Goal: Task Accomplishment & Management: Use online tool/utility

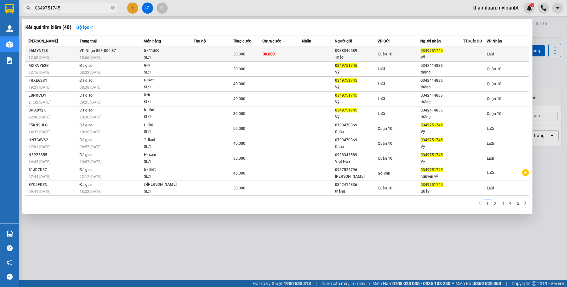
type input "0349751745"
click at [231, 55] on td at bounding box center [213, 54] width 39 height 15
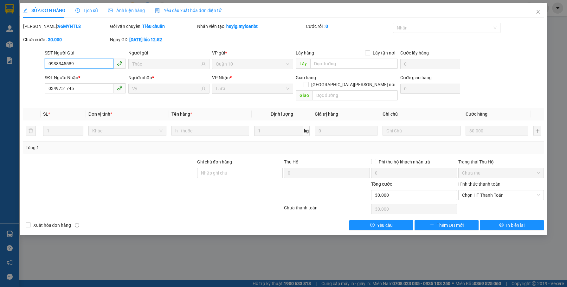
type input "0938345589"
type input "Thảo"
type input "0349751745"
type input "Vỹ"
type input "0"
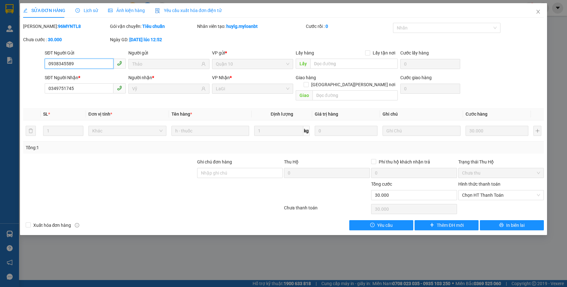
type input "30.000"
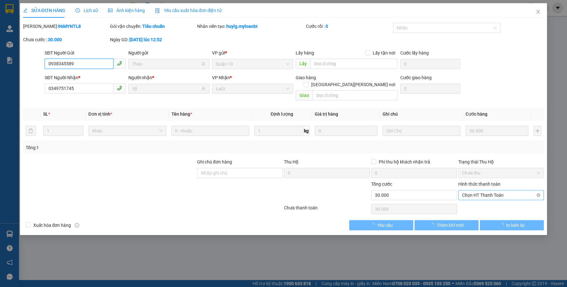
click at [487, 191] on span "Chọn HT Thanh Toán" at bounding box center [501, 196] width 78 height 10
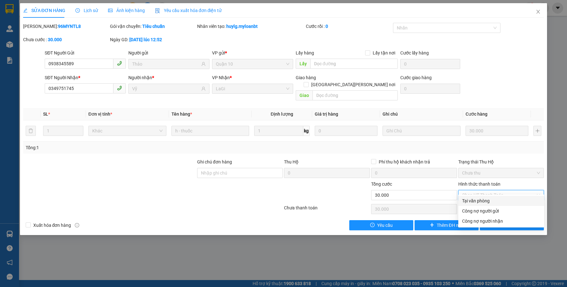
click at [482, 199] on div "Tại văn phòng" at bounding box center [501, 201] width 78 height 7
type input "0"
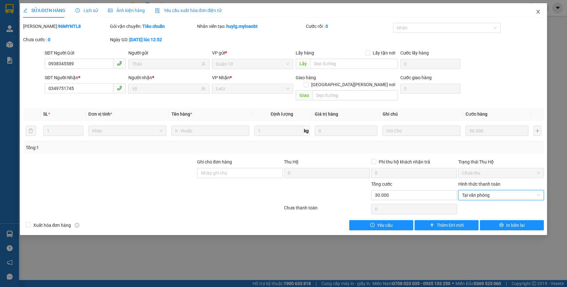
drag, startPoint x: 539, startPoint y: 14, endPoint x: 66, endPoint y: 11, distance: 473.5
click at [539, 14] on icon "close" at bounding box center [538, 11] width 5 height 5
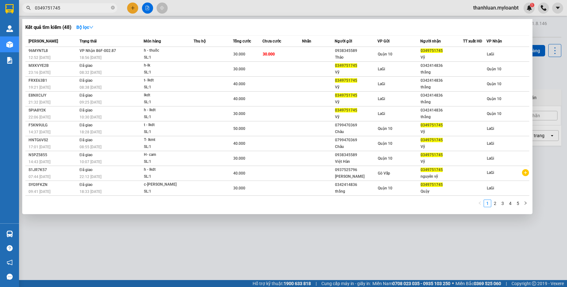
click at [87, 8] on input "0349751745" at bounding box center [72, 7] width 75 height 7
click at [278, 46] on th "Chưa cước" at bounding box center [282, 41] width 39 height 11
click at [501, 9] on div at bounding box center [283, 143] width 567 height 287
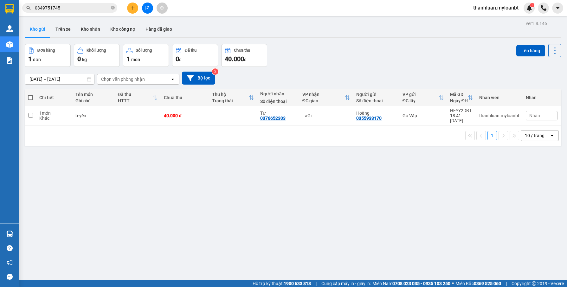
click at [490, 10] on span "thanhluan.myloanbt" at bounding box center [495, 8] width 55 height 8
click at [486, 19] on span "Đăng xuất" at bounding box center [499, 19] width 42 height 7
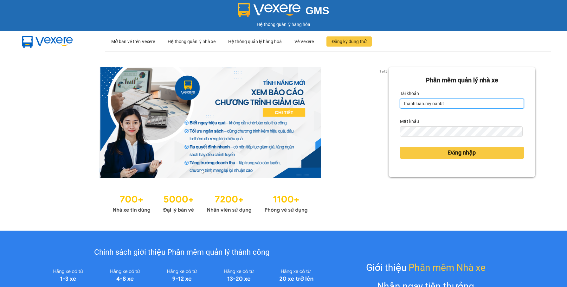
click at [451, 101] on input "thanhluan.myloanbt" at bounding box center [462, 104] width 124 height 10
type input "phantanthanh.myloanbt"
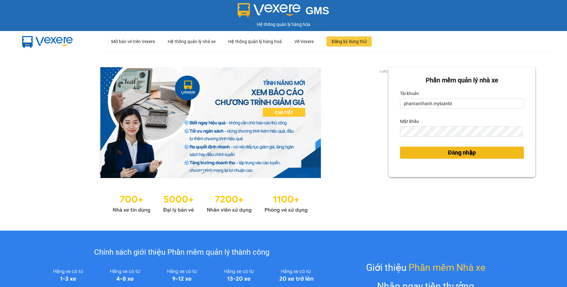
click at [437, 152] on button "Đăng nhập" at bounding box center [462, 153] width 124 height 12
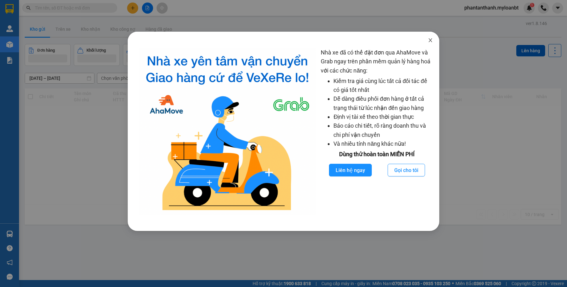
click at [430, 40] on icon "close" at bounding box center [430, 40] width 3 height 4
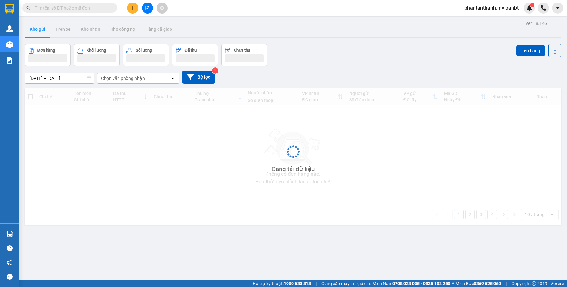
click at [74, 9] on div "Nhà xe đã có thể đặt đơn qua AhaMove và Grab ngay trên phần mềm quản lý hàng ho…" at bounding box center [283, 143] width 567 height 287
click at [75, 8] on div "Nhà xe đã có thể đặt đơn qua AhaMove và Grab ngay trên phần mềm quản lý hàng ho…" at bounding box center [283, 143] width 567 height 287
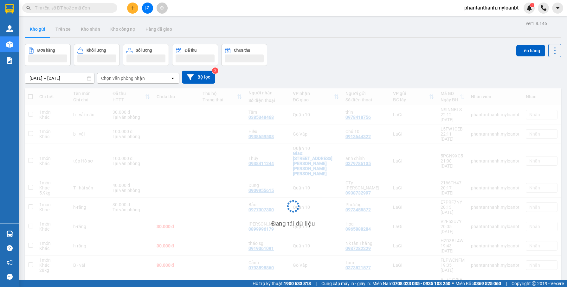
click at [75, 8] on input "text" at bounding box center [72, 7] width 75 height 7
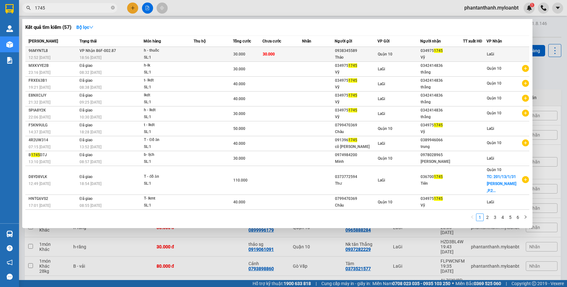
type input "1745"
click at [305, 51] on td at bounding box center [318, 54] width 33 height 15
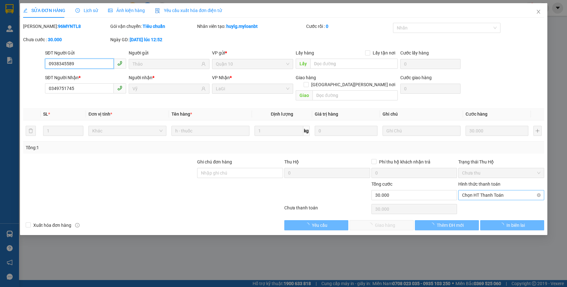
type input "0938345589"
type input "Thảo"
type input "0349751745"
type input "Vỹ"
type input "0"
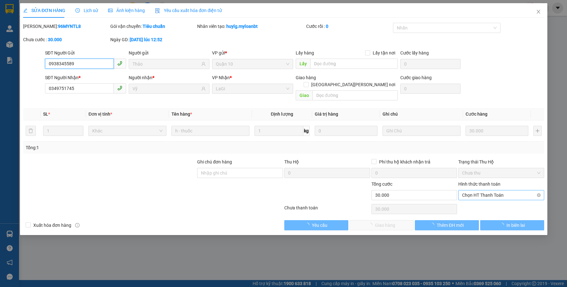
type input "30.000"
click at [482, 191] on span "Chọn HT Thanh Toán" at bounding box center [501, 196] width 78 height 10
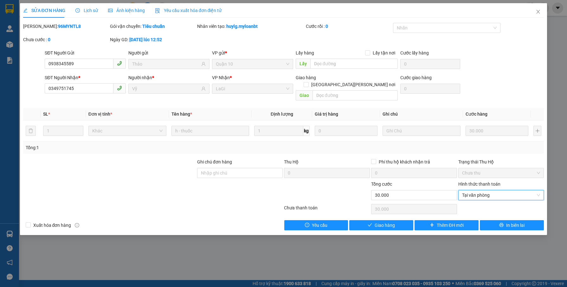
type input "0"
click at [471, 203] on div at bounding box center [501, 209] width 87 height 13
drag, startPoint x: 396, startPoint y: 213, endPoint x: 393, endPoint y: 217, distance: 5.5
click at [394, 216] on div "Total Paid Fee 0 Total UnPaid Fee 30.000 Cash Collection Total Fee Mã ĐH: 96MYN…" at bounding box center [283, 127] width 521 height 208
click at [393, 222] on span "Giao hàng" at bounding box center [385, 225] width 20 height 7
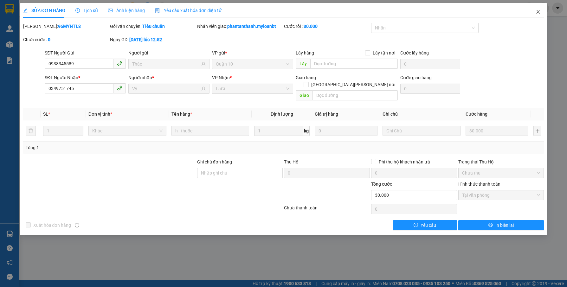
click at [537, 16] on span "Close" at bounding box center [539, 12] width 18 height 18
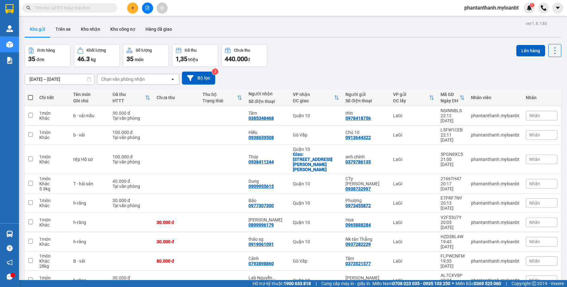
drag, startPoint x: 162, startPoint y: 75, endPoint x: 158, endPoint y: 80, distance: 6.5
click at [162, 76] on div "Chọn văn phòng nhận" at bounding box center [133, 79] width 73 height 10
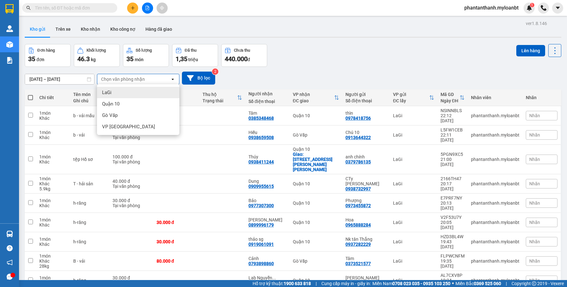
click at [158, 80] on div "Chọn văn phòng nhận" at bounding box center [133, 79] width 73 height 10
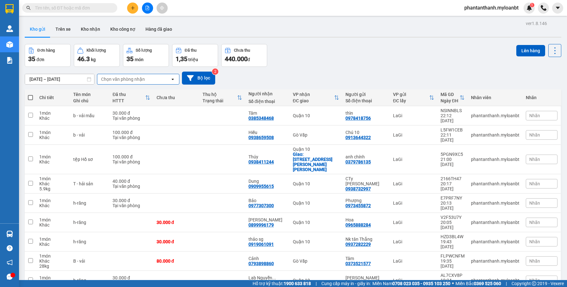
click at [139, 77] on div "Chọn văn phòng nhận" at bounding box center [123, 79] width 44 height 6
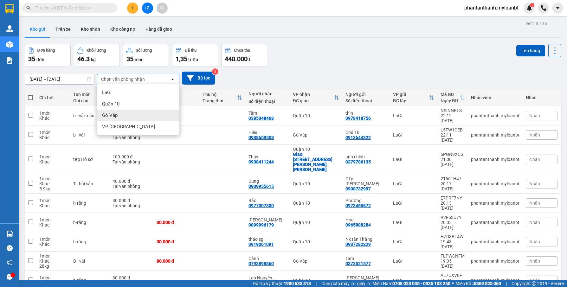
click at [121, 114] on div "Gò Vấp" at bounding box center [138, 115] width 82 height 11
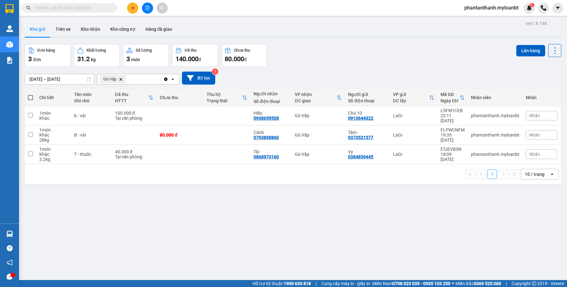
click at [51, 81] on input "13/10/2025 – 15/10/2025" at bounding box center [59, 79] width 69 height 10
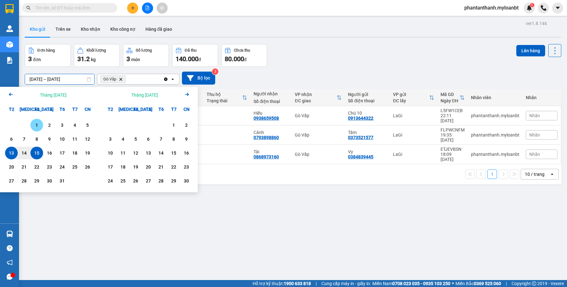
click at [36, 122] on div "1" at bounding box center [36, 125] width 9 height 8
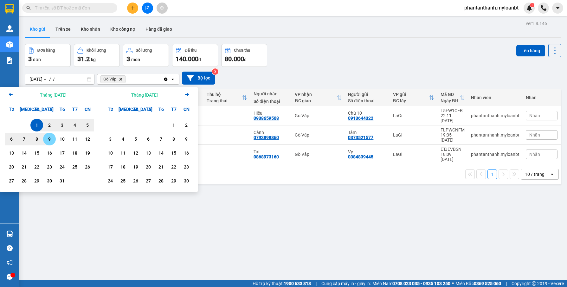
click at [36, 155] on div "15" at bounding box center [36, 153] width 9 height 8
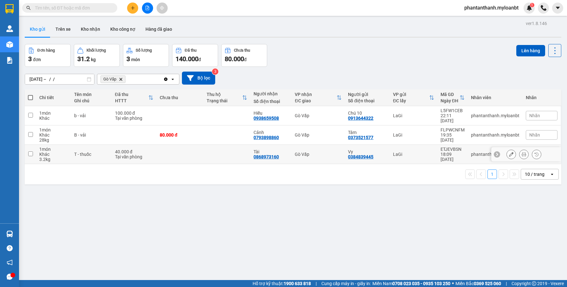
type input "01/10/2025 – 15/10/2025"
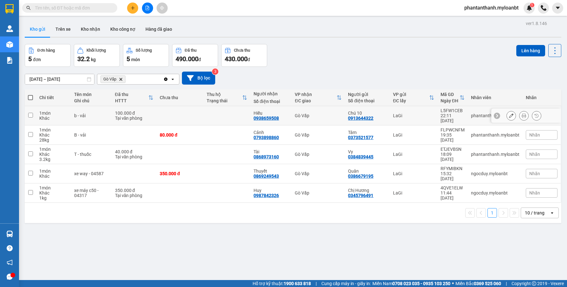
click at [99, 117] on td "b - vải" at bounding box center [91, 115] width 41 height 19
checkbox input "true"
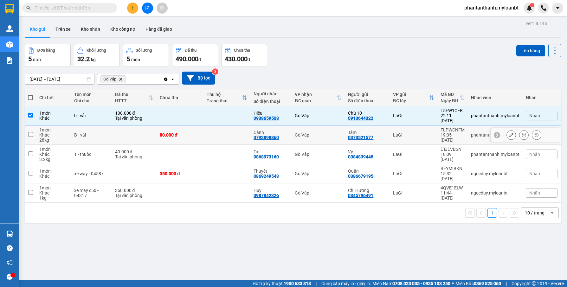
click at [100, 134] on td "B - vải" at bounding box center [91, 135] width 41 height 19
checkbox input "true"
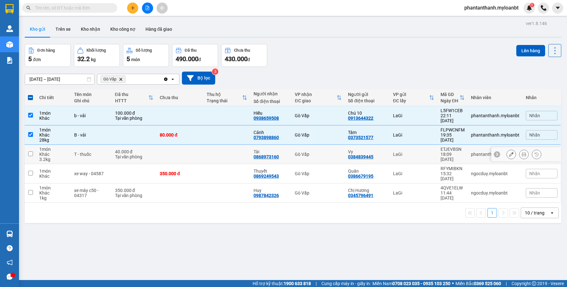
drag, startPoint x: 96, startPoint y: 149, endPoint x: 96, endPoint y: 157, distance: 8.6
click at [96, 152] on div "T - thuốc" at bounding box center [91, 154] width 34 height 5
checkbox input "true"
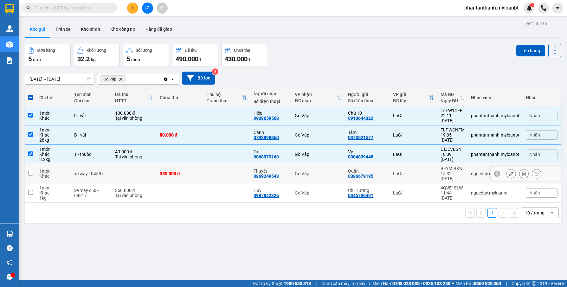
click at [92, 171] on div "xe way - 04587" at bounding box center [91, 173] width 34 height 5
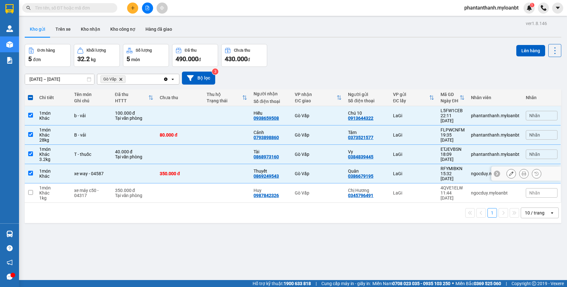
click at [209, 167] on td at bounding box center [227, 173] width 47 height 19
checkbox input "false"
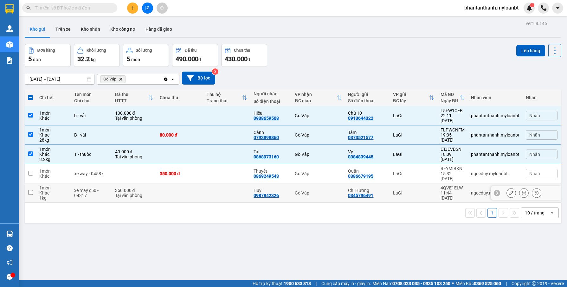
click at [92, 188] on td "xe máy c50 - 04317" at bounding box center [91, 193] width 41 height 19
checkbox input "true"
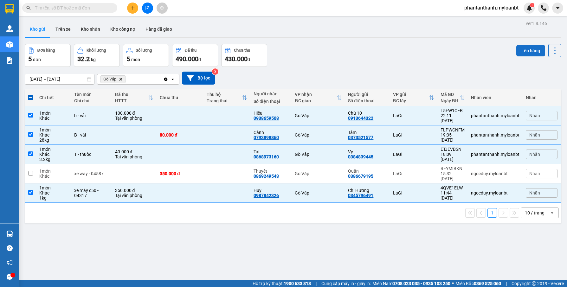
click at [523, 51] on button "Lên hàng" at bounding box center [531, 50] width 29 height 11
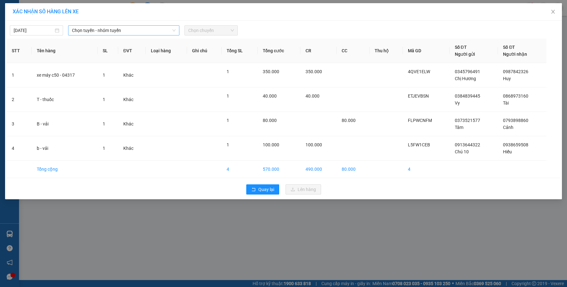
click at [131, 32] on span "Chọn tuyến - nhóm tuyến" at bounding box center [124, 31] width 104 height 10
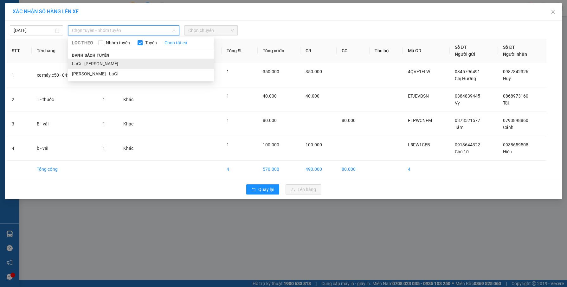
drag, startPoint x: 91, startPoint y: 66, endPoint x: 99, endPoint y: 66, distance: 7.9
click at [91, 67] on li "LaGi - Hồ Chí Minh" at bounding box center [141, 64] width 146 height 10
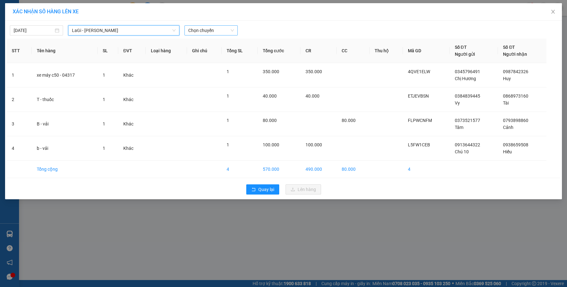
click at [216, 28] on span "Chọn chuyến" at bounding box center [211, 31] width 46 height 10
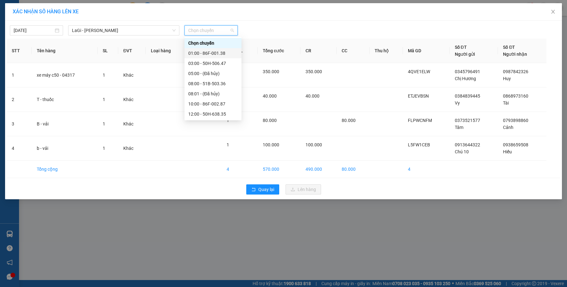
click at [206, 55] on div "01:00 - 86F-001.38" at bounding box center [212, 53] width 49 height 7
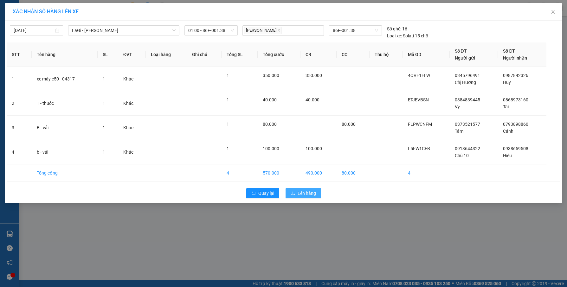
click at [299, 190] on button "Lên hàng" at bounding box center [304, 193] width 36 height 10
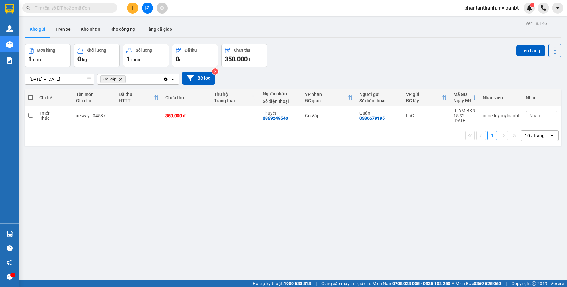
click at [121, 78] on icon "Delete" at bounding box center [121, 79] width 4 height 4
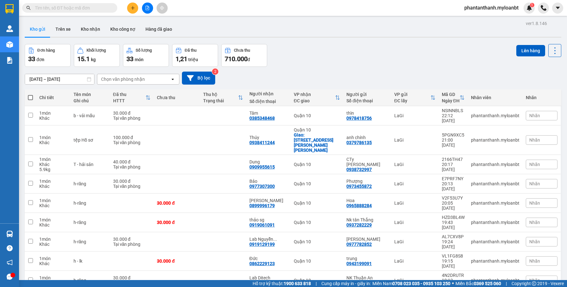
click at [155, 83] on div "Chọn văn phòng nhận" at bounding box center [133, 79] width 73 height 10
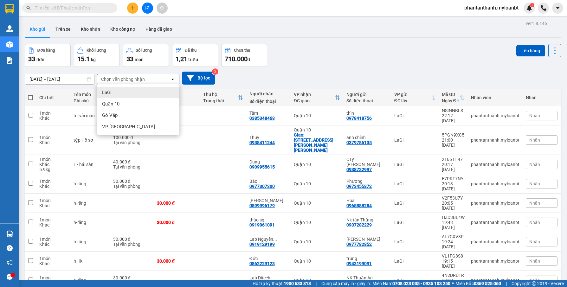
click at [348, 65] on div "Đơn hàng 33 đơn Khối lượng 15.1 kg Số lượng 33 món Đã thu 1,21 triệu Chưa thu 7…" at bounding box center [293, 55] width 537 height 23
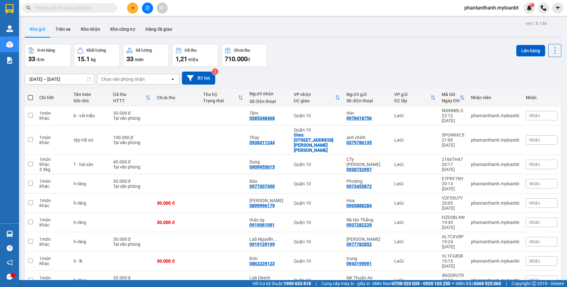
click at [32, 97] on span at bounding box center [30, 97] width 5 height 5
click at [30, 95] on input "checkbox" at bounding box center [30, 95] width 0 height 0
checkbox input "true"
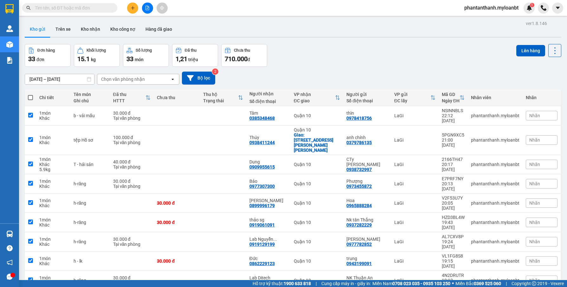
checkbox input "true"
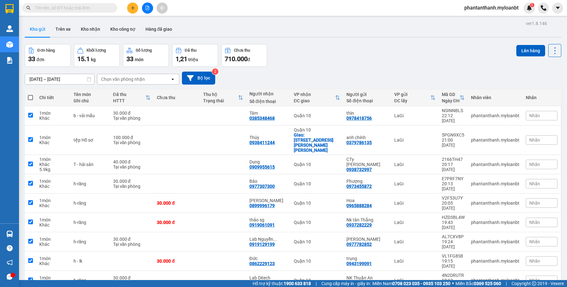
checkbox input "true"
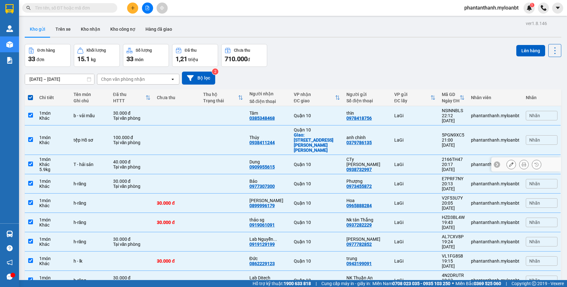
scroll to position [29, 0]
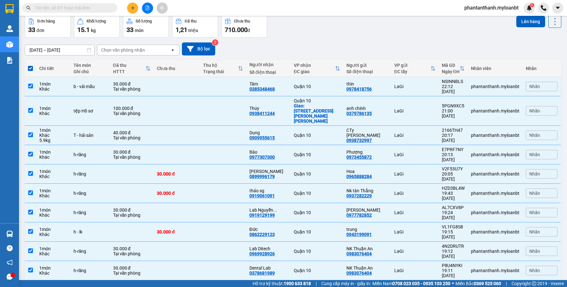
click at [539, 287] on div "10 / trang" at bounding box center [535, 291] width 20 height 6
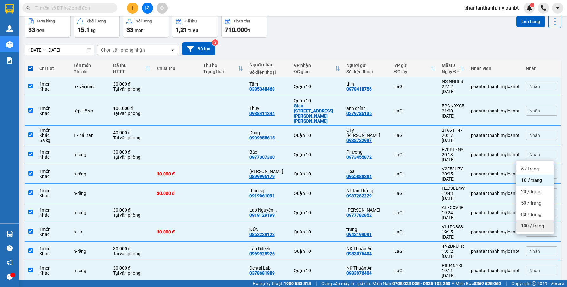
click at [527, 221] on div "100 / trang" at bounding box center [535, 225] width 38 height 11
checkbox input "false"
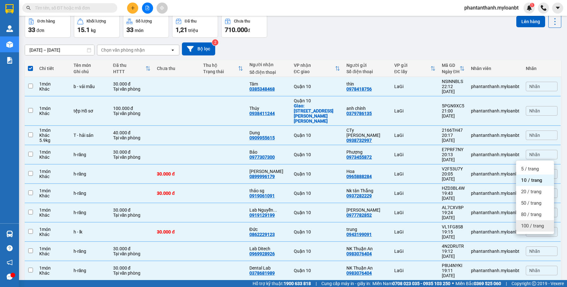
checkbox input "false"
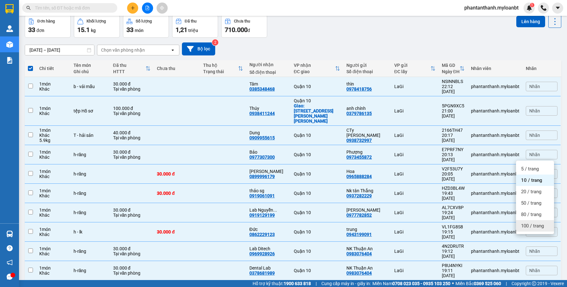
checkbox input "false"
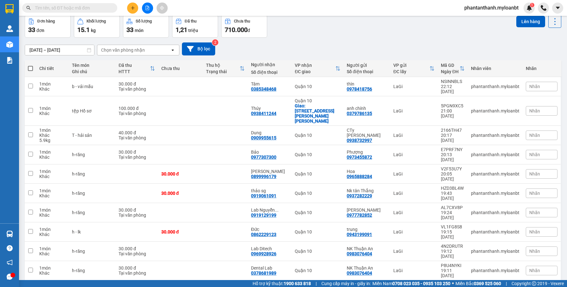
click at [30, 67] on span at bounding box center [30, 68] width 5 height 5
click at [30, 65] on input "checkbox" at bounding box center [30, 65] width 0 height 0
checkbox input "true"
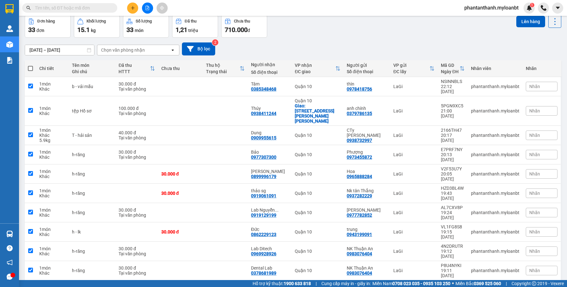
checkbox input "true"
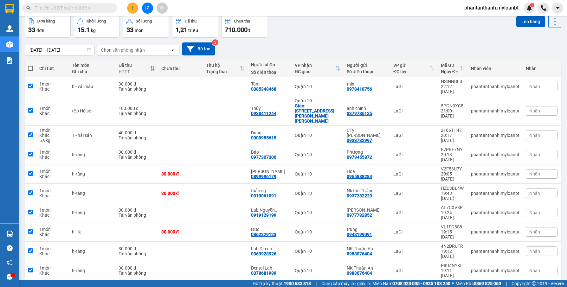
checkbox input "true"
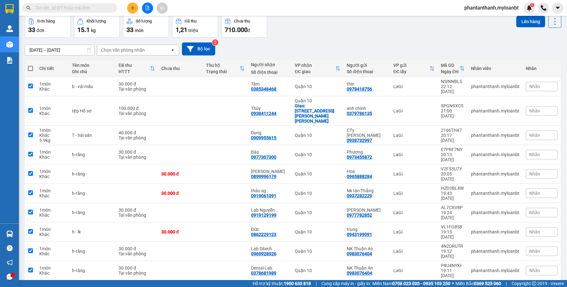
checkbox input "true"
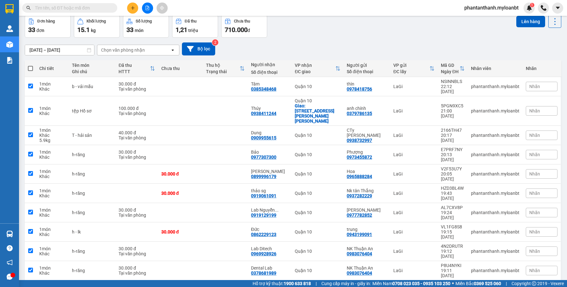
checkbox input "true"
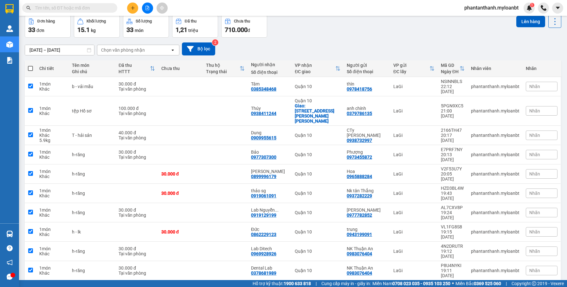
checkbox input "true"
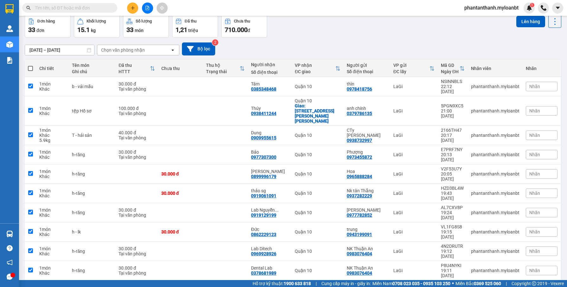
checkbox input "true"
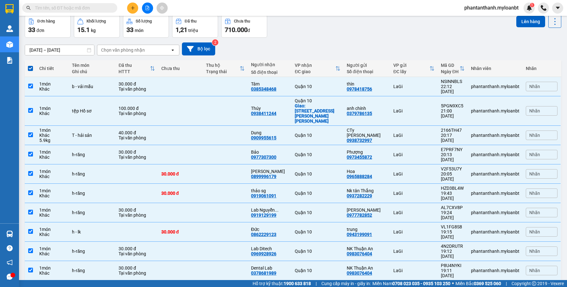
click at [144, 49] on div "Chọn văn phòng nhận" at bounding box center [123, 50] width 44 height 6
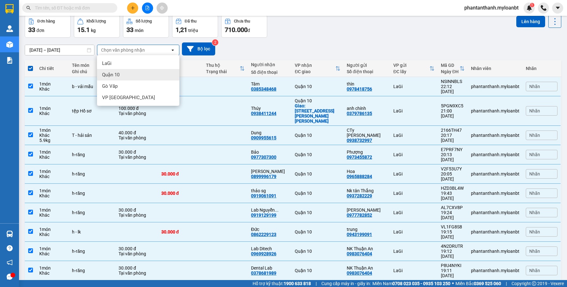
click at [121, 75] on div "Quận 10" at bounding box center [138, 74] width 82 height 11
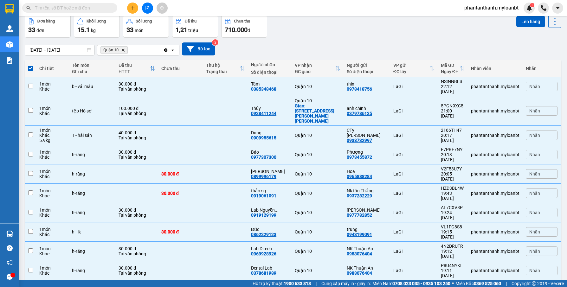
checkbox input "false"
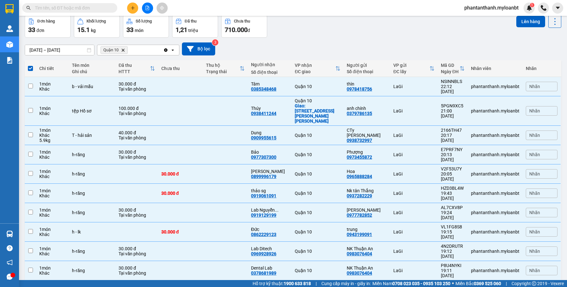
checkbox input "false"
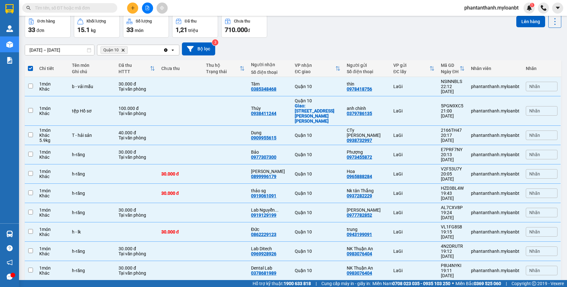
checkbox input "false"
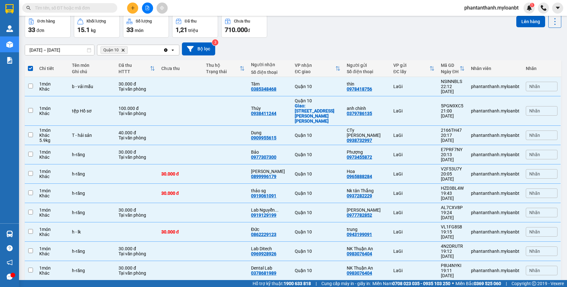
checkbox input "false"
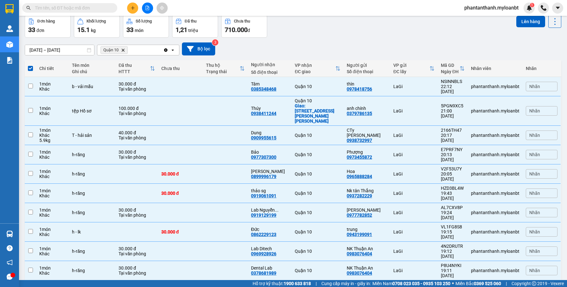
checkbox input "false"
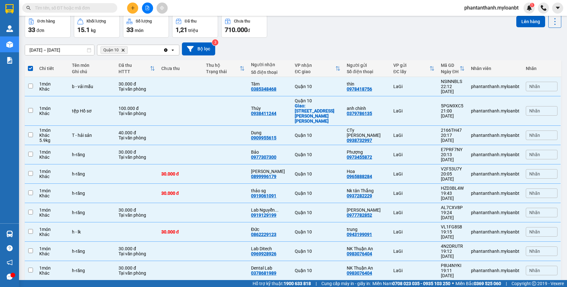
checkbox input "false"
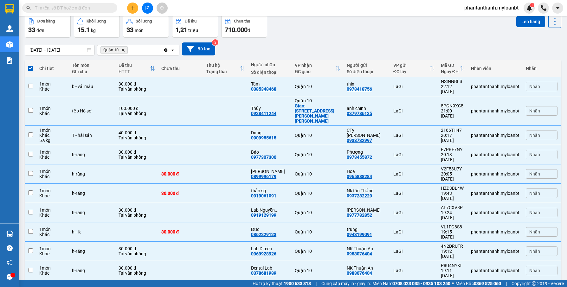
checkbox input "false"
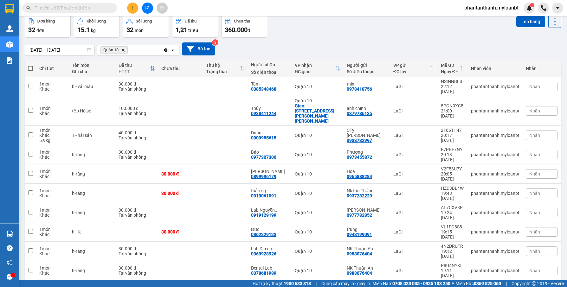
click at [30, 68] on span at bounding box center [30, 68] width 5 height 5
click at [30, 65] on input "checkbox" at bounding box center [30, 65] width 0 height 0
checkbox input "true"
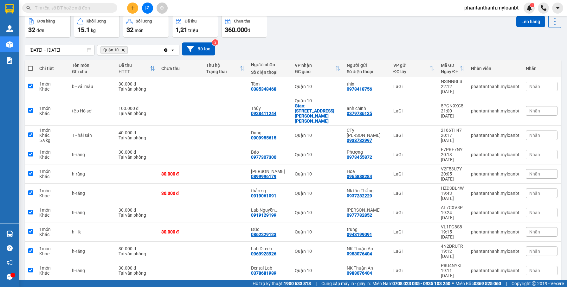
checkbox input "true"
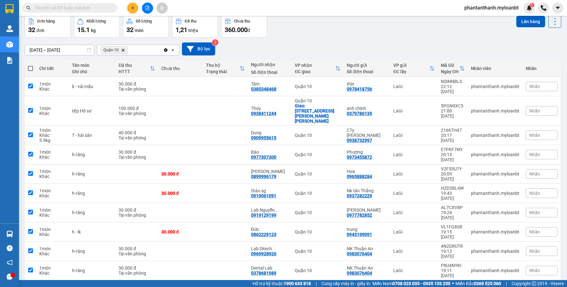
checkbox input "true"
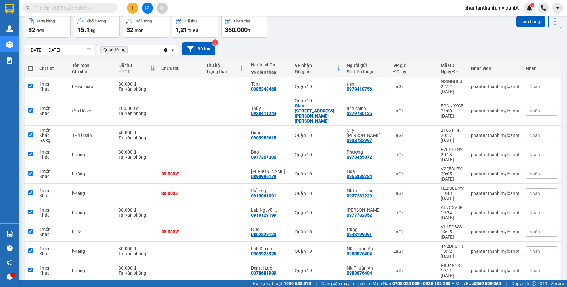
checkbox input "true"
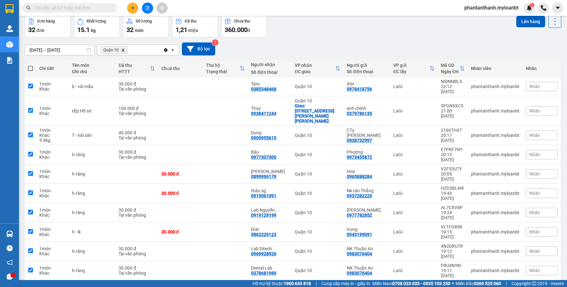
checkbox input "true"
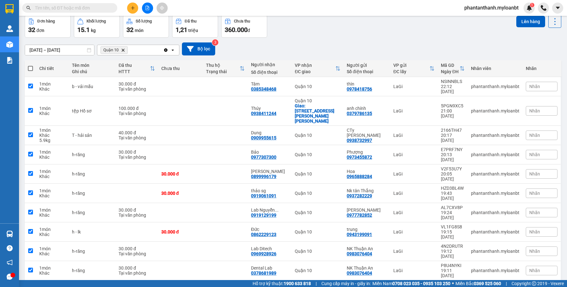
checkbox input "true"
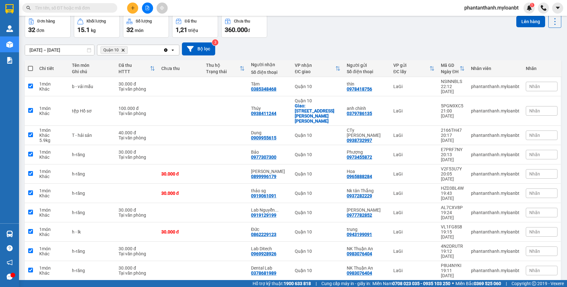
checkbox input "true"
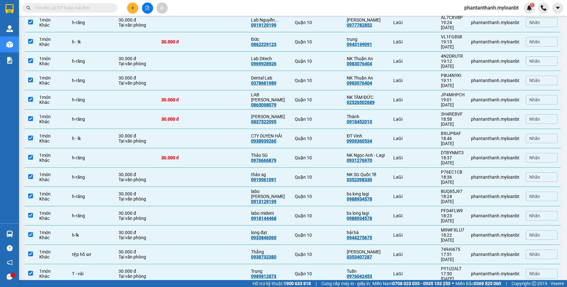
scroll to position [329, 0]
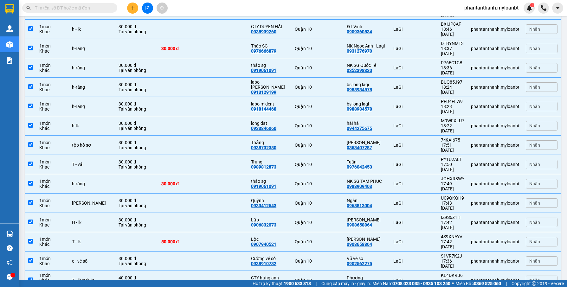
checkbox input "false"
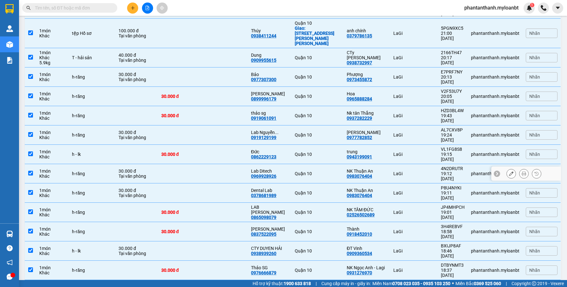
scroll to position [12, 0]
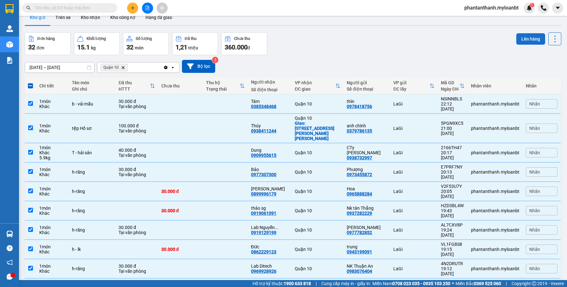
click at [526, 40] on button "Lên hàng" at bounding box center [531, 38] width 29 height 11
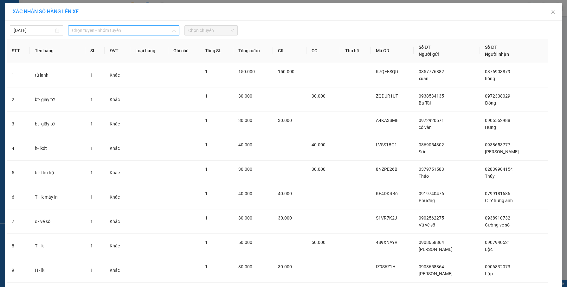
click at [120, 32] on span "Chọn tuyến - nhóm tuyến" at bounding box center [124, 31] width 104 height 10
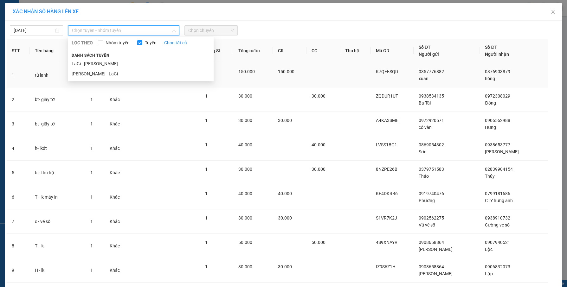
click at [83, 64] on li "LaGi - [PERSON_NAME]" at bounding box center [141, 64] width 146 height 10
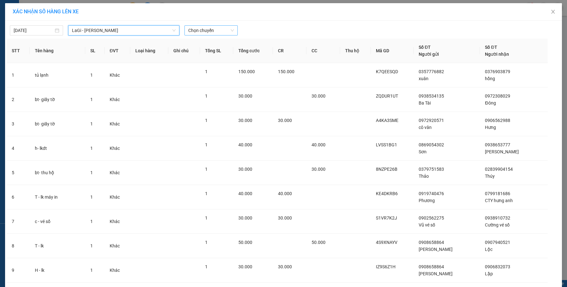
click at [213, 27] on span "Chọn chuyến" at bounding box center [211, 31] width 46 height 10
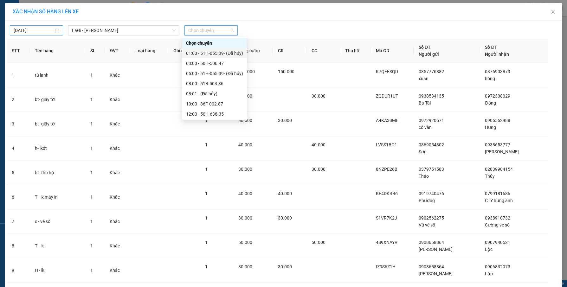
click at [31, 30] on body "Kết quả tìm kiếm ( 0 ) Bộ lọc No Data phantanthanh.myloanbt 1 Quản Lý Quản lý g…" at bounding box center [283, 143] width 567 height 287
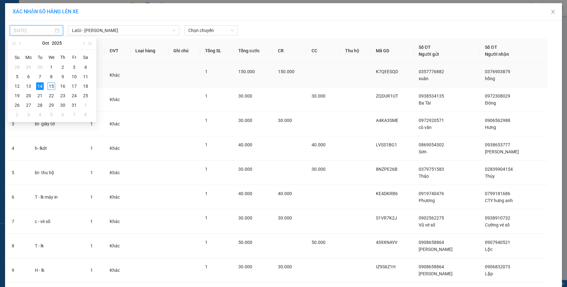
click at [50, 86] on div "15" at bounding box center [52, 86] width 8 height 8
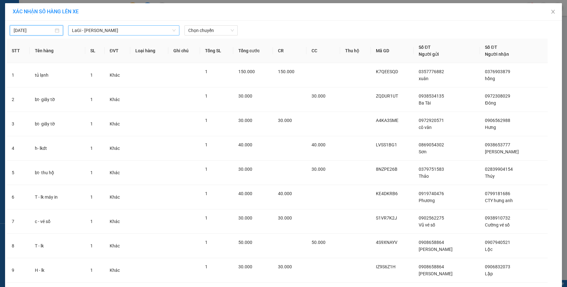
type input "[DATE]"
click at [224, 28] on span "Chọn chuyến" at bounding box center [211, 31] width 46 height 10
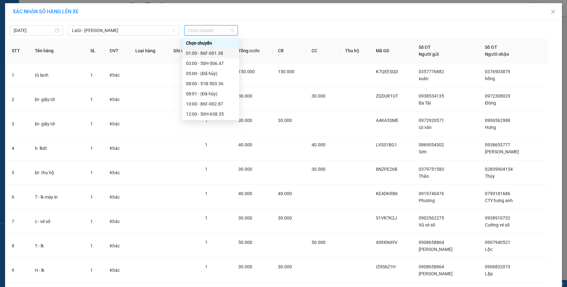
click at [206, 57] on div "01:00 - 86F-001.38" at bounding box center [210, 53] width 57 height 10
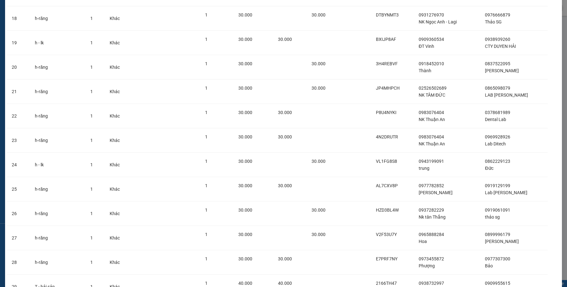
scroll to position [583, 0]
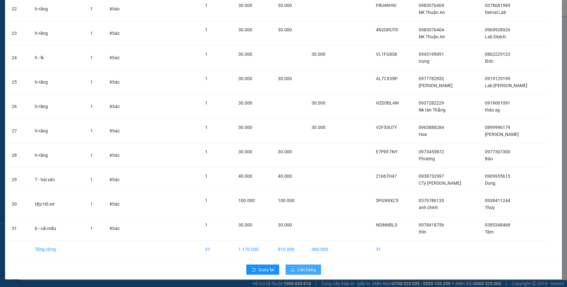
click at [298, 269] on span "Lên hàng" at bounding box center [307, 269] width 18 height 7
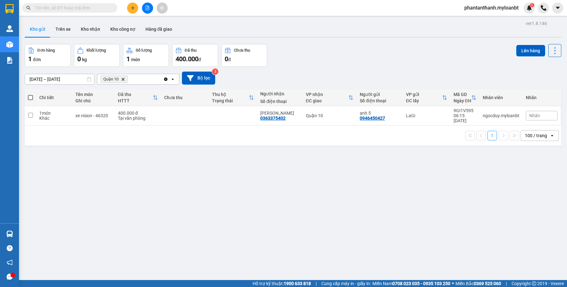
click at [123, 80] on icon "Quận 10, close by backspace" at bounding box center [123, 79] width 3 height 3
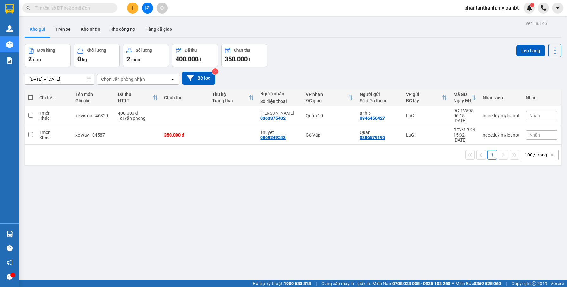
click at [169, 171] on div "ver 1.8.146 Kho gửi Trên xe Kho nhận Kho công nợ Hàng đã giao Đơn hàng 2 đơn Kh…" at bounding box center [293, 162] width 542 height 287
click at [484, 7] on span "phantanthanh.myloanbt" at bounding box center [492, 8] width 64 height 8
click at [481, 20] on span "Đăng xuất" at bounding box center [494, 19] width 52 height 7
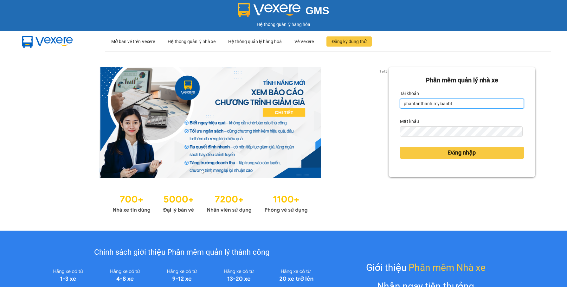
click at [468, 104] on input "phantanthanh.myloanbt" at bounding box center [462, 104] width 124 height 10
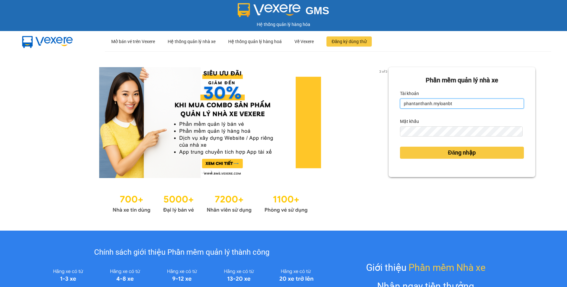
type input "huylg.myloanbt"
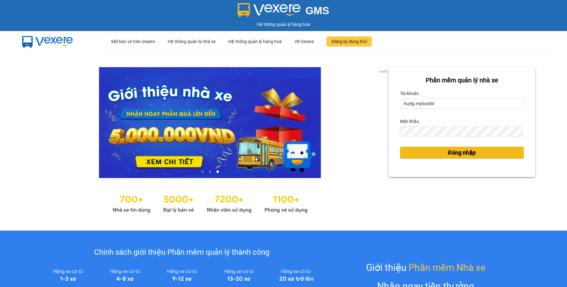
click at [455, 152] on span "Đăng nhập" at bounding box center [462, 152] width 28 height 9
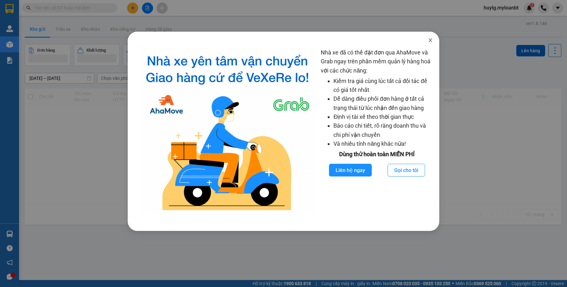
click at [430, 39] on icon "close" at bounding box center [430, 40] width 3 height 4
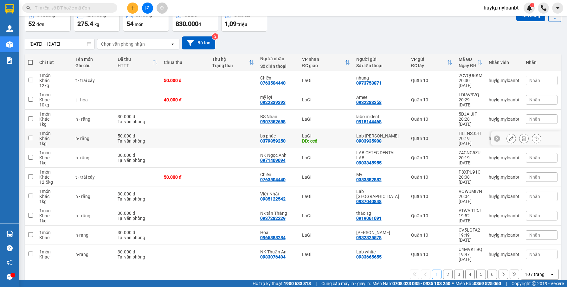
scroll to position [35, 0]
click at [534, 271] on div "10 / trang" at bounding box center [535, 274] width 20 height 6
click at [532, 251] on span "100 / trang" at bounding box center [532, 250] width 23 height 6
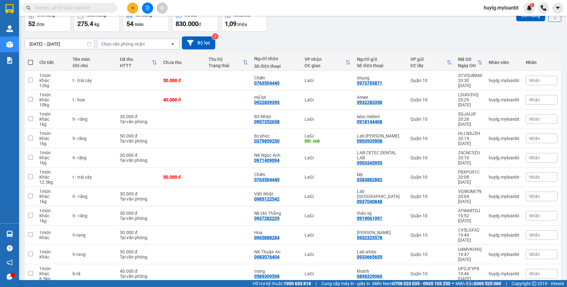
click at [31, 63] on span at bounding box center [30, 62] width 5 height 5
click at [30, 59] on input "checkbox" at bounding box center [30, 59] width 0 height 0
checkbox input "true"
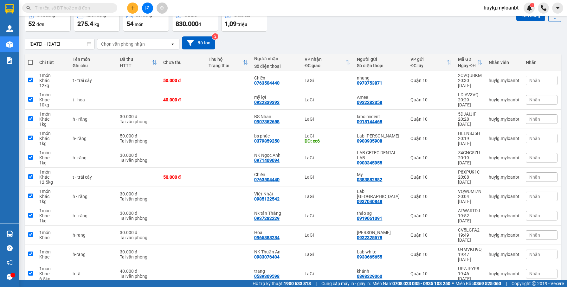
checkbox input "true"
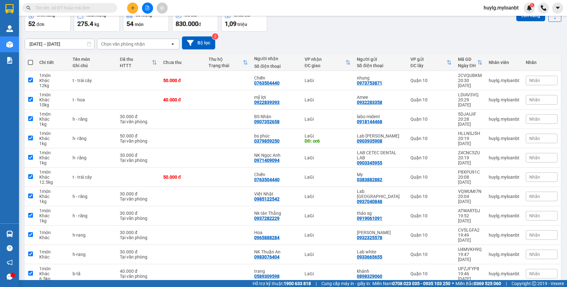
checkbox input "true"
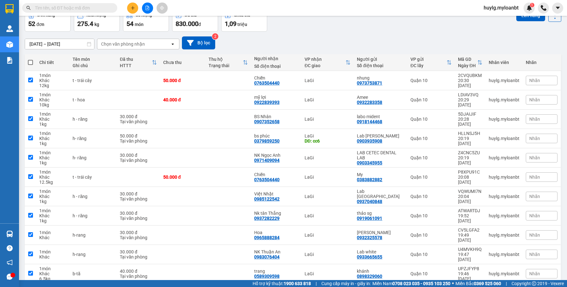
checkbox input "true"
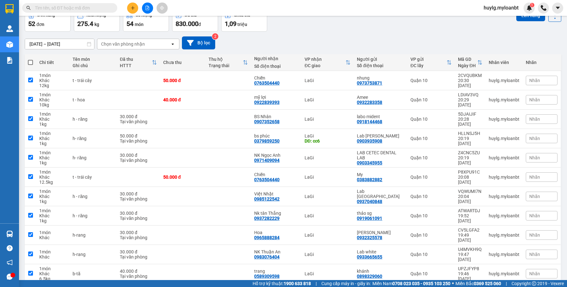
checkbox input "true"
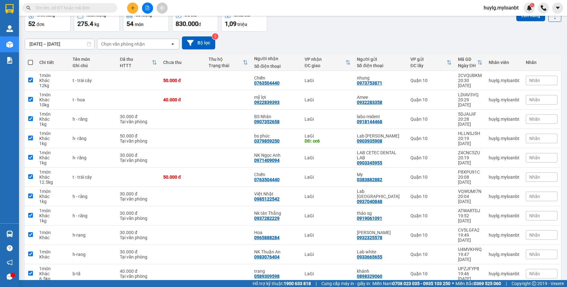
checkbox input "true"
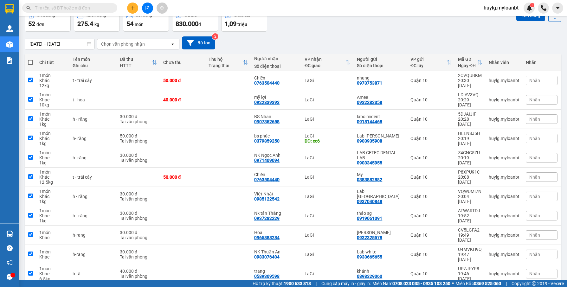
checkbox input "true"
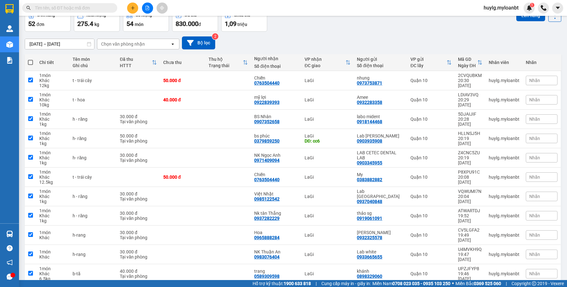
checkbox input "true"
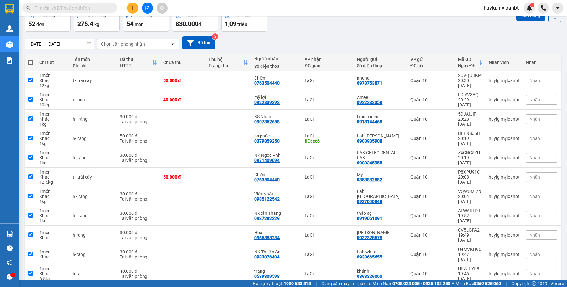
checkbox input "true"
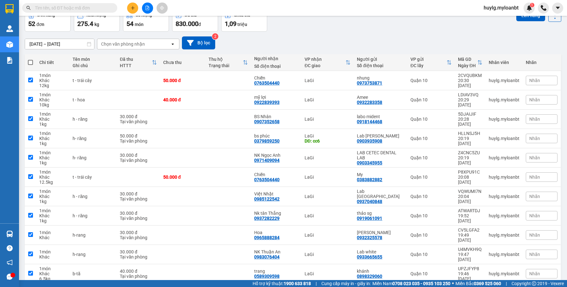
checkbox input "true"
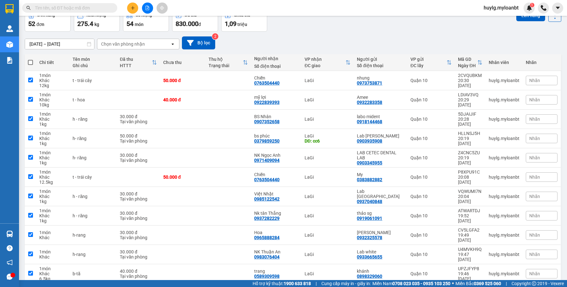
checkbox input "true"
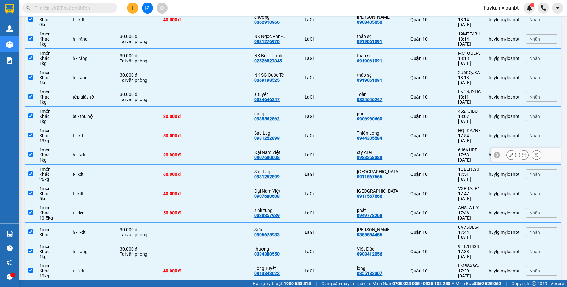
scroll to position [843, 0]
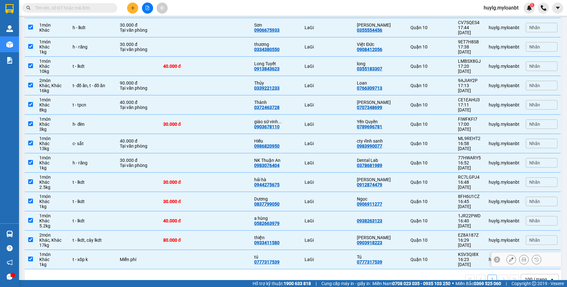
click at [115, 250] on td "t - xốp k" at bounding box center [92, 259] width 47 height 19
checkbox input "false"
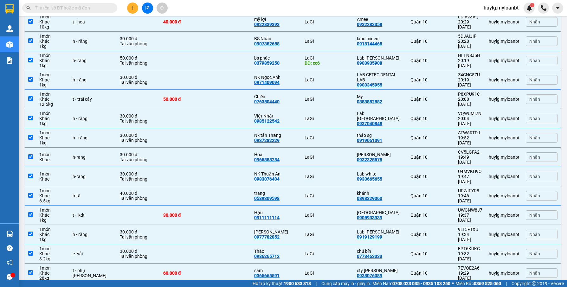
scroll to position [0, 0]
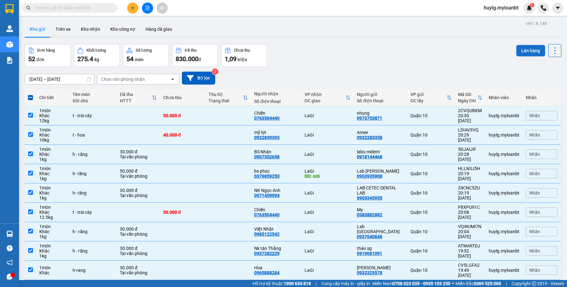
click at [532, 49] on button "Lên hàng" at bounding box center [531, 50] width 29 height 11
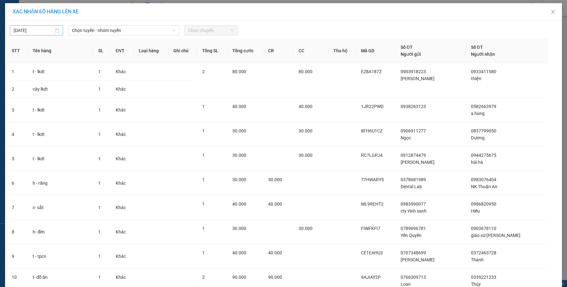
click at [24, 32] on body "Kết quả tìm kiếm ( 0 ) Bộ lọc No Data huylg.myloanbt 1 Quản Lý Quản lý giao nhậ…" at bounding box center [283, 143] width 567 height 287
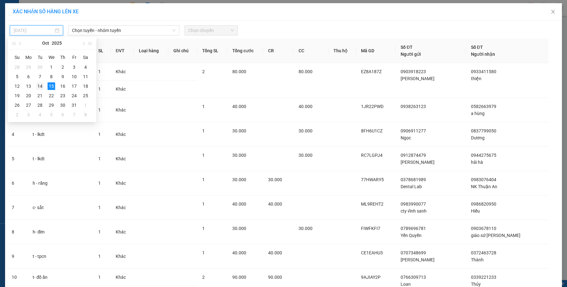
click at [42, 87] on div "14" at bounding box center [40, 86] width 8 height 8
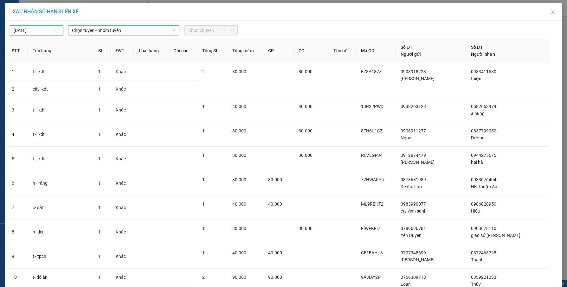
type input "14/10/2025"
click at [128, 27] on span "Chọn tuyến - nhóm tuyến" at bounding box center [124, 31] width 104 height 10
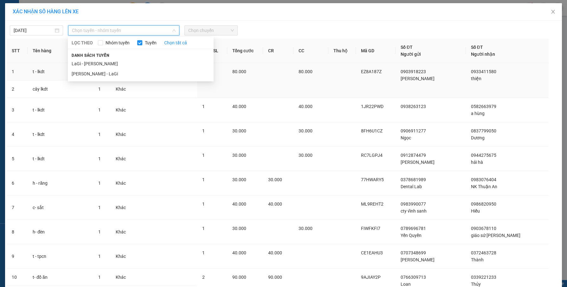
drag, startPoint x: 101, startPoint y: 72, endPoint x: 165, endPoint y: 68, distance: 64.5
click at [100, 72] on li "Hồ Chí Minh - LaGi" at bounding box center [141, 74] width 146 height 10
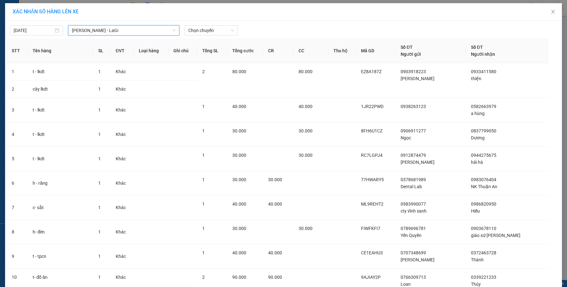
click at [204, 25] on div "14/10/2025 Hồ Chí Minh - LaGi Hồ Chí Minh - LaGi LỌC THEO Nhóm tuyến Tuyến Chọn…" at bounding box center [284, 28] width 554 height 13
click at [204, 27] on span "Chọn chuyến" at bounding box center [211, 31] width 46 height 10
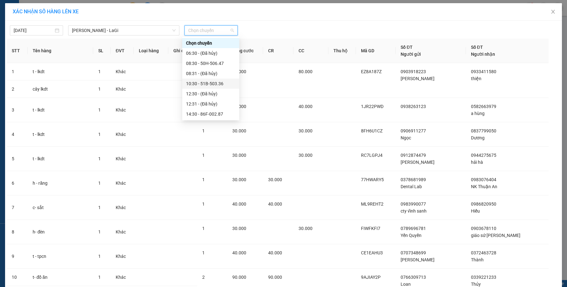
scroll to position [51, 0]
click at [202, 106] on div "21:00 - 51H-059.57" at bounding box center [210, 104] width 49 height 7
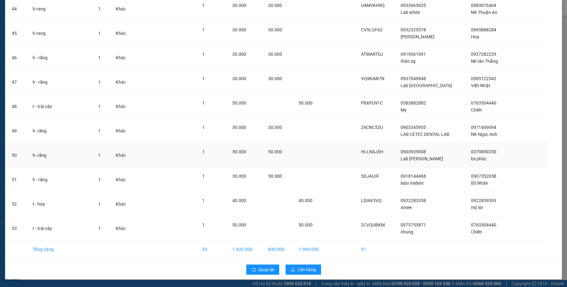
scroll to position [1092, 0]
click at [298, 268] on span "Lên hàng" at bounding box center [307, 269] width 18 height 7
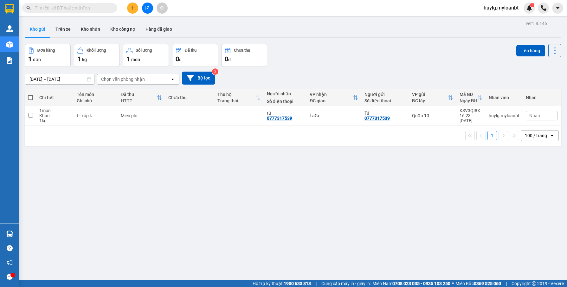
click at [325, 54] on div "Đơn hàng 1 đơn Khối lượng 1 kg Số lượng 1 món Đã thu 0 đ Chưa thu 0 đ Lên hàng" at bounding box center [293, 55] width 537 height 23
click at [285, 56] on div "Đơn hàng 1 đơn Khối lượng 1 kg Số lượng 1 món Đã thu 0 đ Chưa thu 0 đ Lên hàng" at bounding box center [293, 55] width 537 height 23
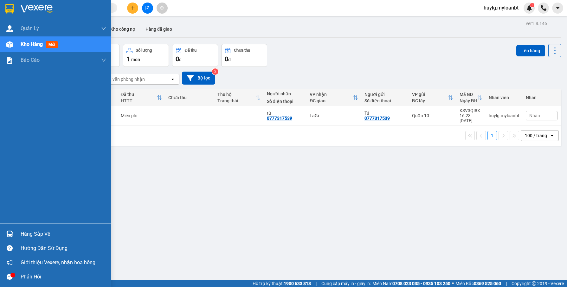
click at [16, 239] on div "Hàng sắp về" at bounding box center [55, 234] width 111 height 14
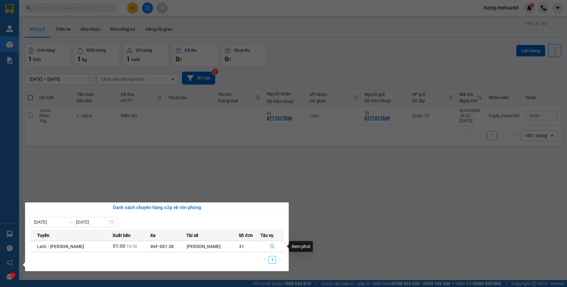
click at [270, 249] on span "file-done" at bounding box center [272, 246] width 4 height 5
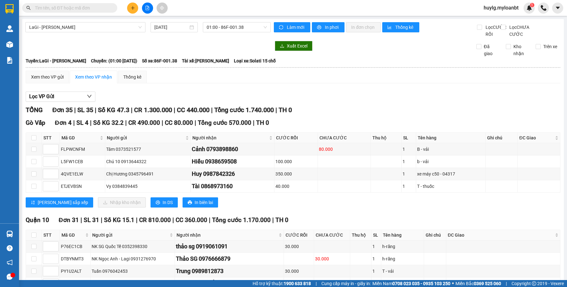
type input "[DATE]"
click at [110, 30] on span "LaGi - [PERSON_NAME]" at bounding box center [85, 28] width 113 height 10
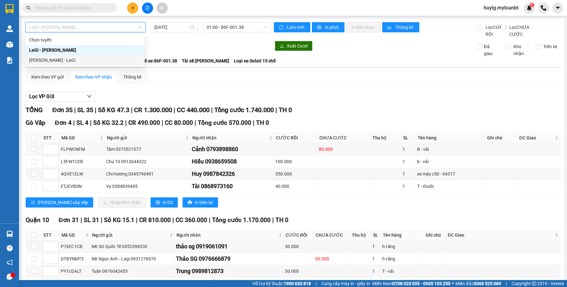
click at [49, 59] on div "[PERSON_NAME] - LaGi" at bounding box center [85, 60] width 112 height 7
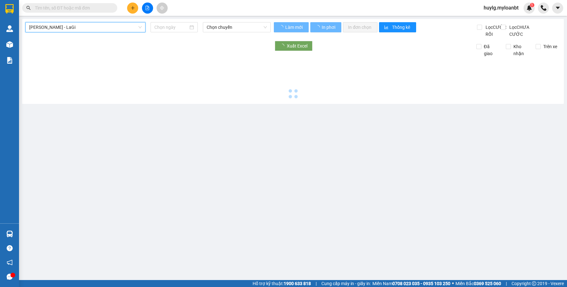
type input "[DATE]"
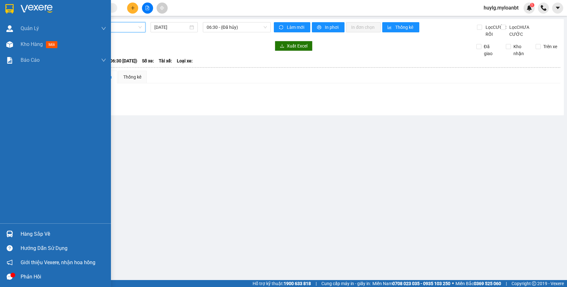
click at [10, 232] on img at bounding box center [9, 234] width 7 height 7
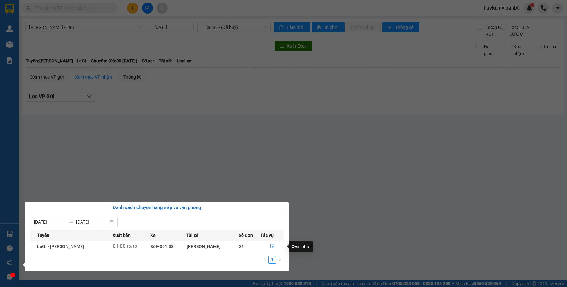
click at [347, 173] on section "Kết quả tìm kiếm ( 0 ) Bộ lọc No Data huylg.myloanbt 1 Quản Lý Quản lý giao nhậ…" at bounding box center [283, 143] width 567 height 287
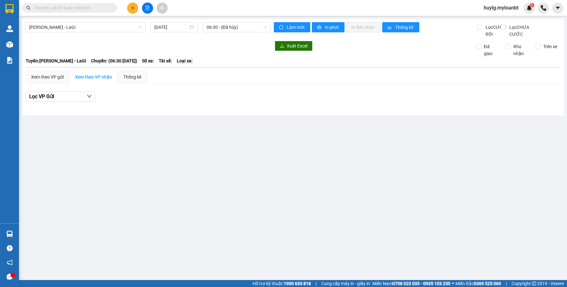
click at [493, 7] on span "huylg.myloanbt" at bounding box center [501, 8] width 45 height 8
click at [493, 18] on span "Đăng xuất" at bounding box center [504, 19] width 32 height 7
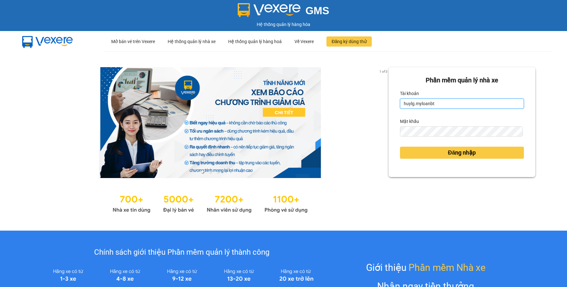
click at [451, 105] on input "huylg.myloanbt" at bounding box center [462, 104] width 124 height 10
type input "phantanthanh.myloanbt"
click at [462, 102] on input "phantanthanh.myloanbt" at bounding box center [462, 104] width 124 height 10
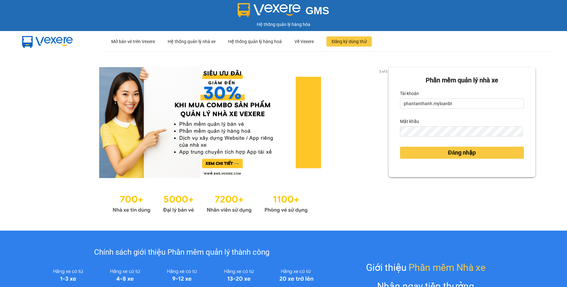
click at [456, 146] on div "Đăng nhập" at bounding box center [462, 152] width 124 height 17
click at [453, 158] on button "Đăng nhập" at bounding box center [462, 153] width 124 height 12
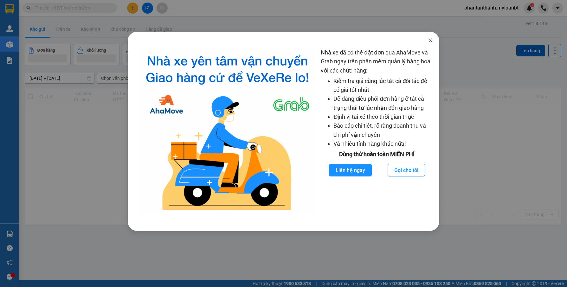
click at [429, 40] on icon "close" at bounding box center [430, 40] width 5 height 5
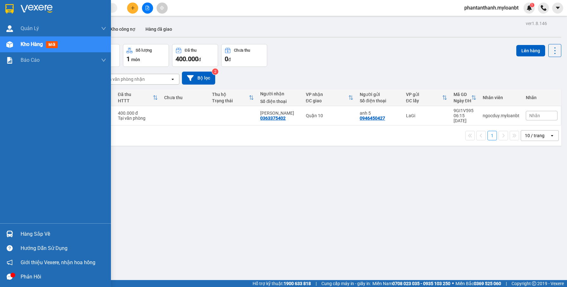
click at [10, 232] on img at bounding box center [9, 234] width 7 height 7
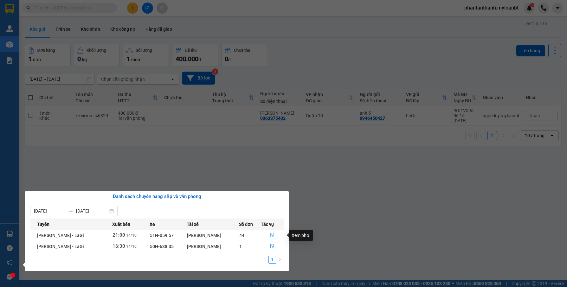
click at [273, 234] on icon "file-done" at bounding box center [273, 235] width 4 height 4
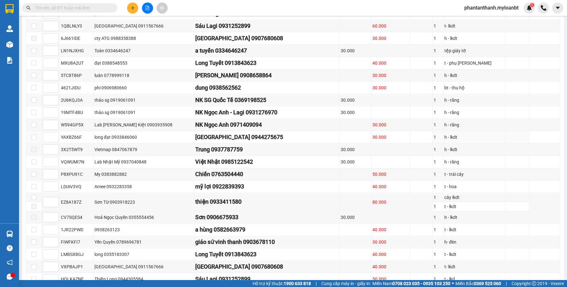
scroll to position [395, 0]
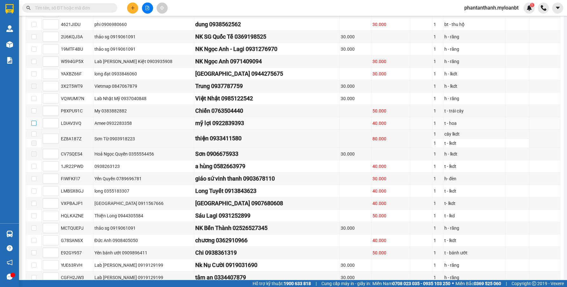
click at [33, 126] on input "checkbox" at bounding box center [33, 123] width 5 height 5
checkbox input "true"
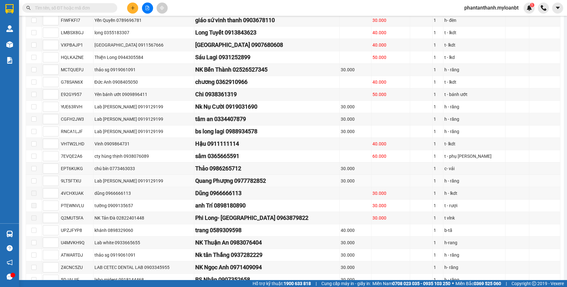
scroll to position [649, 0]
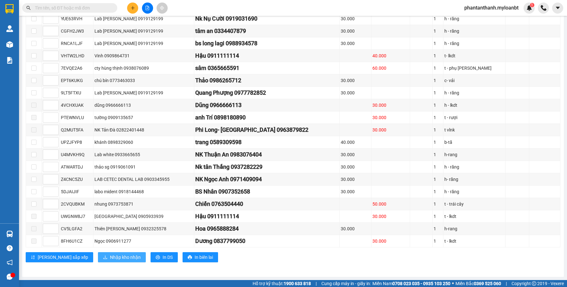
click at [105, 261] on button "Nhập kho nhận" at bounding box center [122, 257] width 48 height 10
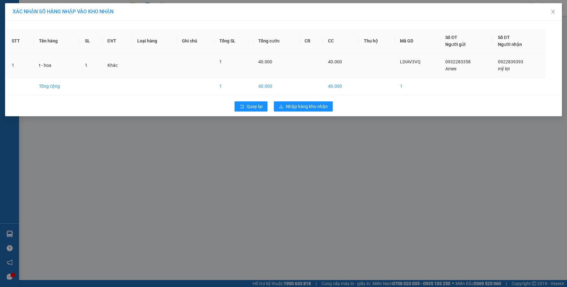
click at [409, 59] on span "LDIAV3VQ" at bounding box center [410, 61] width 21 height 5
copy span "LDIAV3VQ"
click at [300, 99] on div "Quay lại Nhập hàng kho nhận" at bounding box center [284, 106] width 554 height 16
click at [297, 104] on span "Nhập hàng kho nhận" at bounding box center [307, 106] width 42 height 7
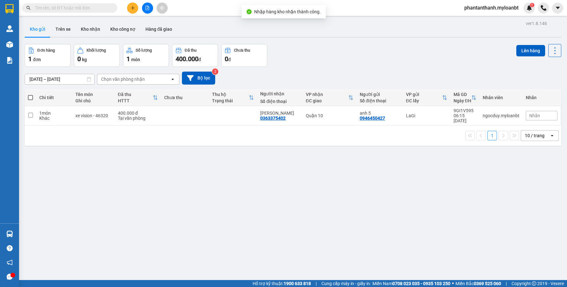
click at [101, 10] on input "text" at bounding box center [72, 7] width 75 height 7
paste input "LDIAV3VQ"
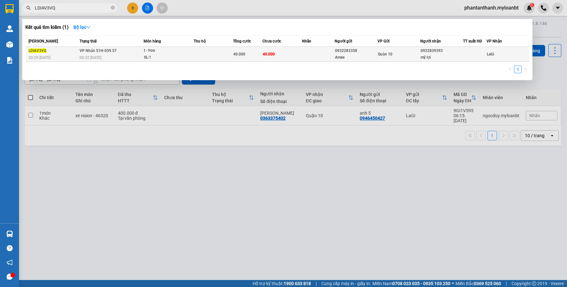
type input "LDIAV3VQ"
click at [252, 51] on div "40.000" at bounding box center [247, 54] width 29 height 7
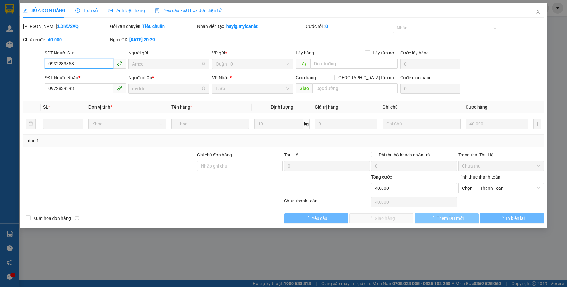
type input "0932283358"
type input "Amee"
type input "0922839393"
type input "mỹ lợi"
type input "0"
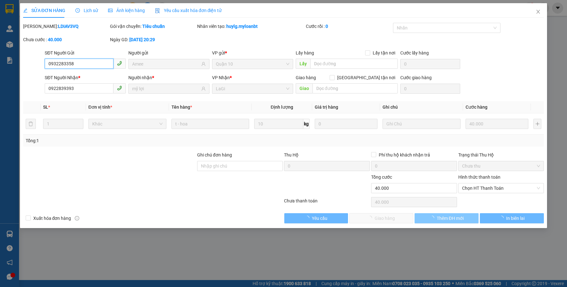
type input "40.000"
click at [470, 189] on span "Chọn HT Thanh Toán" at bounding box center [501, 189] width 78 height 10
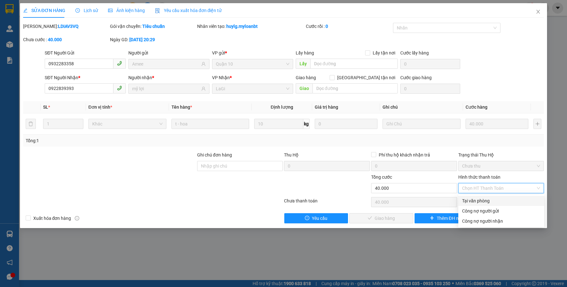
click at [468, 198] on div "Tại văn phòng" at bounding box center [501, 201] width 78 height 7
type input "0"
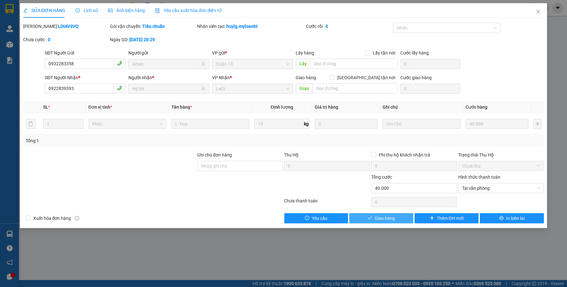
click at [384, 218] on span "Giao hàng" at bounding box center [385, 218] width 20 height 7
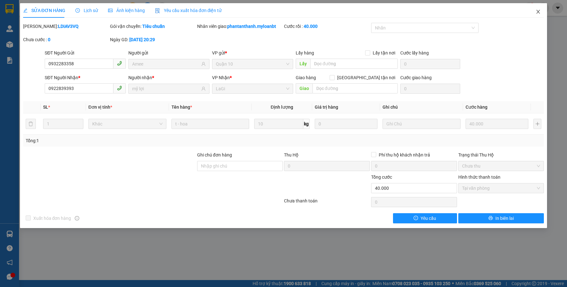
click at [539, 11] on icon "close" at bounding box center [538, 12] width 3 height 4
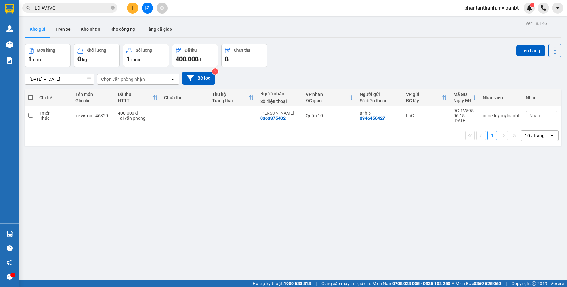
click at [333, 186] on div "ver 1.8.146 Kho gửi Trên xe Kho nhận Kho công nợ Hàng đã giao Đơn hàng 1 đơn Kh…" at bounding box center [293, 162] width 542 height 287
click at [111, 9] on icon "close-circle" at bounding box center [113, 8] width 4 height 4
click at [144, 7] on button at bounding box center [147, 8] width 11 height 11
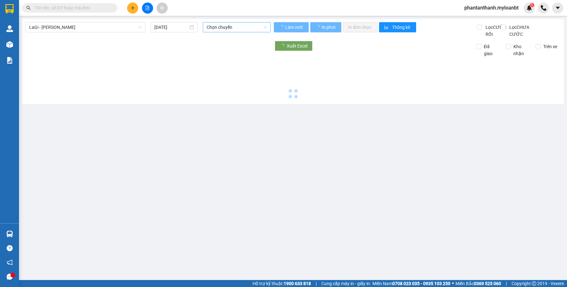
click at [230, 30] on span "Chọn chuyến" at bounding box center [237, 28] width 60 height 10
type input "[DATE]"
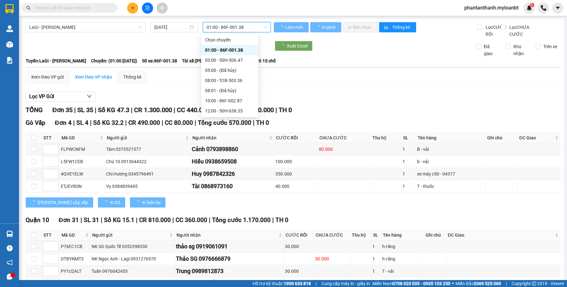
click at [231, 29] on span "01:00 - 86F-001.38" at bounding box center [237, 28] width 60 height 10
click at [141, 50] on div at bounding box center [147, 46] width 245 height 10
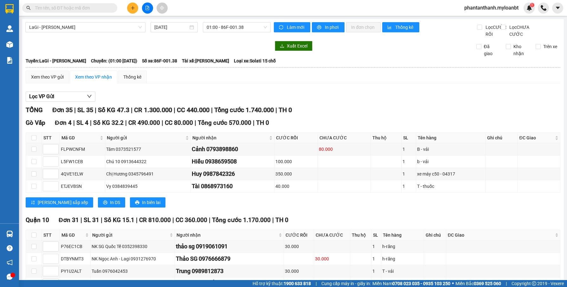
click at [41, 81] on div "Xem theo VP gửi" at bounding box center [47, 77] width 33 height 7
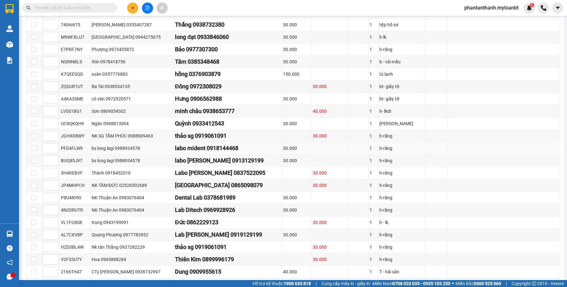
scroll to position [254, 0]
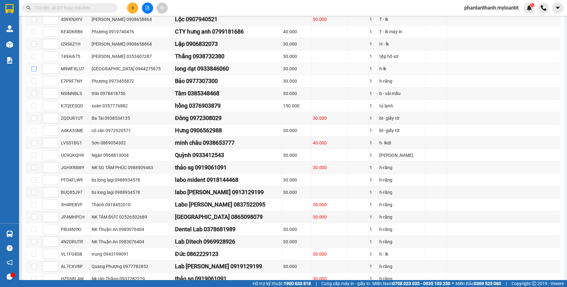
click at [31, 71] on input "checkbox" at bounding box center [33, 68] width 5 height 5
checkbox input "true"
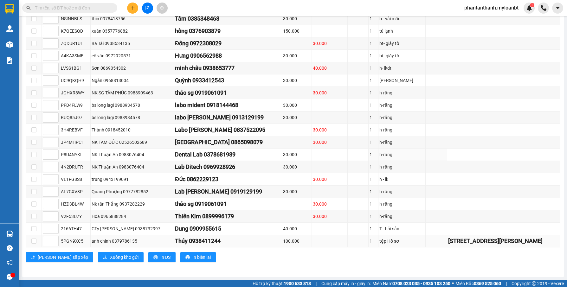
scroll to position [336, 0]
click at [110, 258] on span "Xuống kho gửi" at bounding box center [124, 257] width 29 height 7
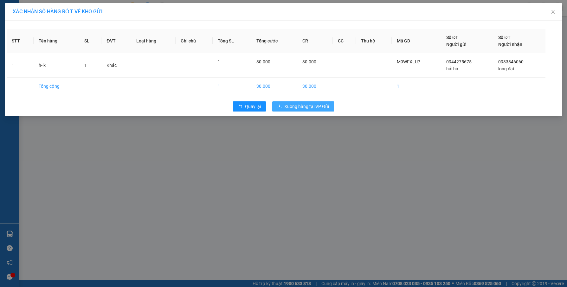
click at [303, 110] on span "Xuống hàng tại VP Gửi" at bounding box center [306, 106] width 45 height 7
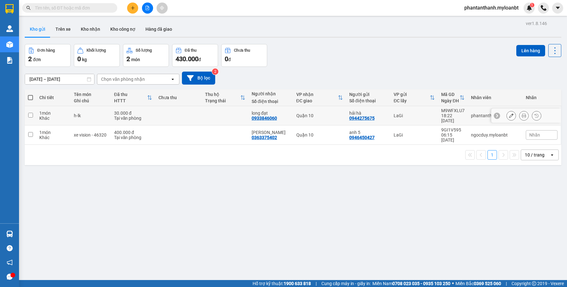
click at [111, 118] on td "30.000 đ Tại văn phòng" at bounding box center [133, 115] width 44 height 19
checkbox input "true"
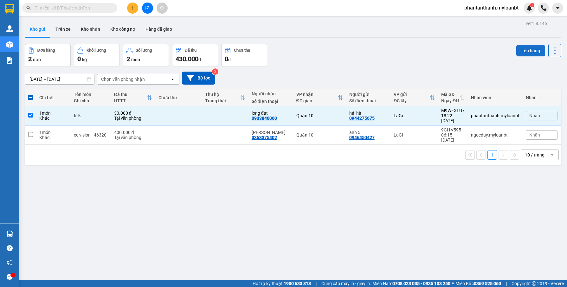
click at [529, 52] on button "Lên hàng" at bounding box center [531, 50] width 29 height 11
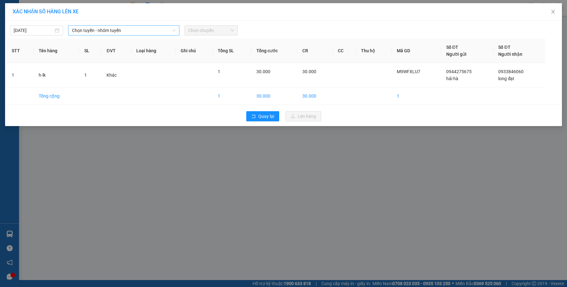
click at [118, 29] on span "Chọn tuyến - nhóm tuyến" at bounding box center [124, 31] width 104 height 10
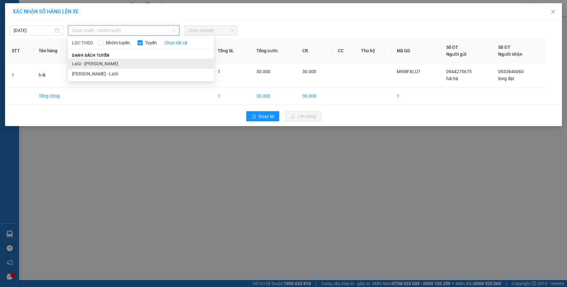
click at [88, 66] on li "LaGi - [PERSON_NAME]" at bounding box center [141, 64] width 146 height 10
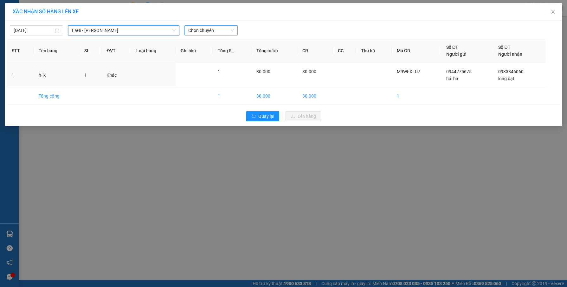
click at [208, 28] on span "Chọn chuyến" at bounding box center [211, 31] width 46 height 10
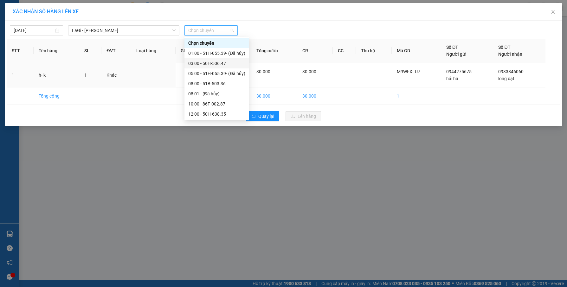
click at [205, 63] on div "03:00 - 50H-506.47" at bounding box center [216, 63] width 57 height 7
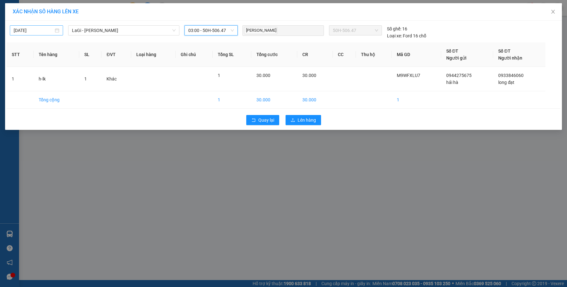
click at [36, 31] on input "[DATE]" at bounding box center [34, 30] width 40 height 7
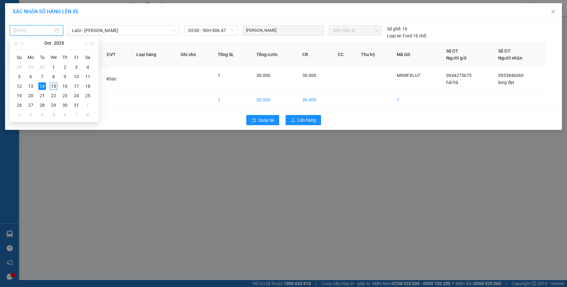
click at [54, 86] on div "15" at bounding box center [54, 86] width 8 height 8
type input "[DATE]"
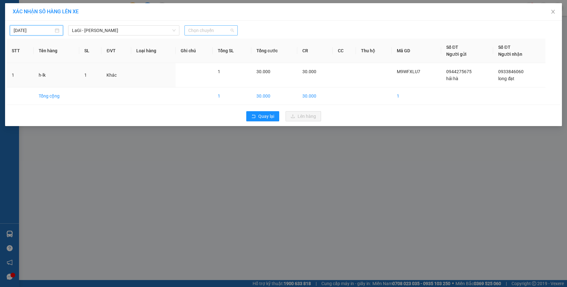
drag, startPoint x: 217, startPoint y: 30, endPoint x: 226, endPoint y: 42, distance: 15.1
click at [217, 29] on span "Chọn chuyến" at bounding box center [211, 31] width 46 height 10
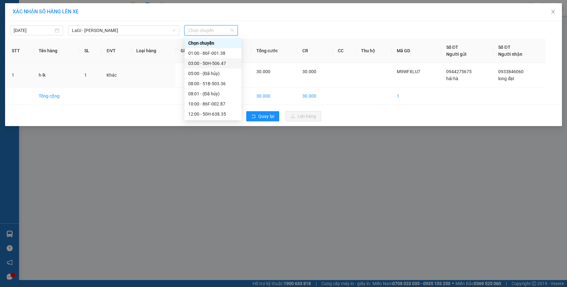
drag, startPoint x: 207, startPoint y: 63, endPoint x: 218, endPoint y: 65, distance: 11.0
click at [206, 63] on div "03:00 - 50H-506.47" at bounding box center [212, 63] width 49 height 7
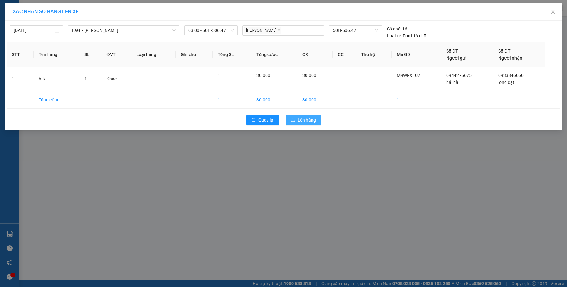
click at [304, 121] on span "Lên hàng" at bounding box center [307, 120] width 18 height 7
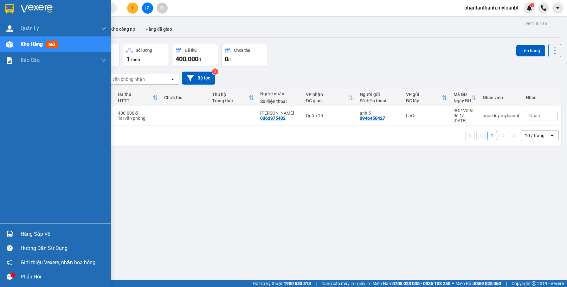
click at [7, 231] on div at bounding box center [9, 234] width 11 height 11
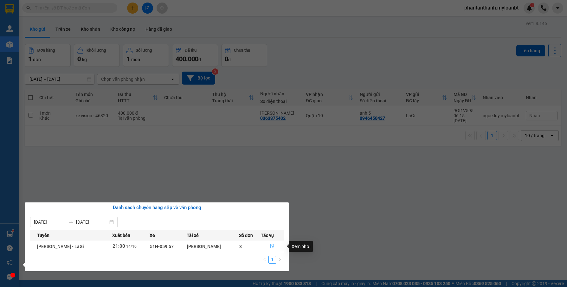
click at [269, 247] on button "button" at bounding box center [272, 247] width 23 height 10
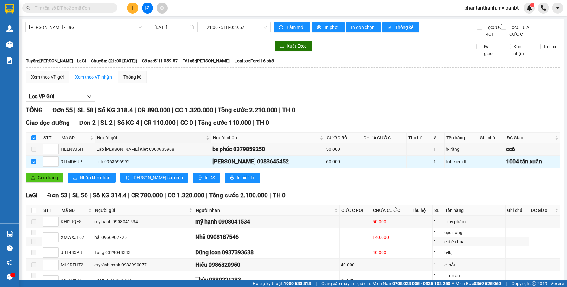
type input "[DATE]"
click at [44, 181] on span "Giao hàng" at bounding box center [48, 177] width 20 height 7
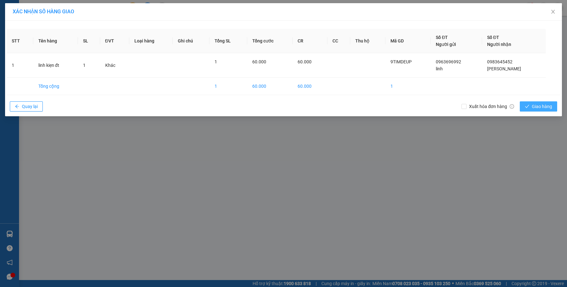
click at [534, 108] on span "Giao hàng" at bounding box center [542, 106] width 20 height 7
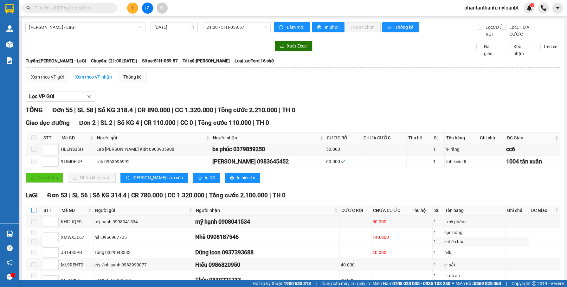
click at [34, 213] on input "checkbox" at bounding box center [33, 210] width 5 height 5
checkbox input "true"
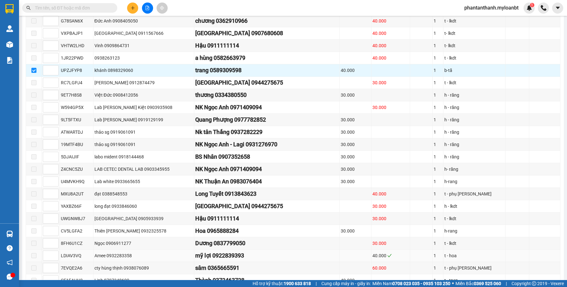
scroll to position [649, 0]
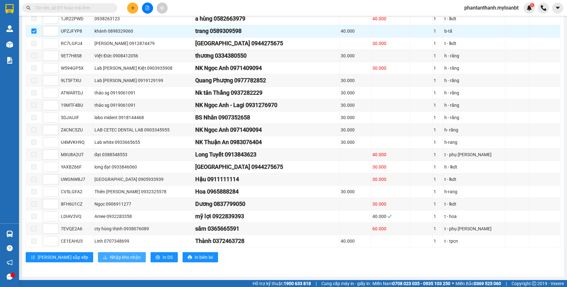
drag, startPoint x: 91, startPoint y: 266, endPoint x: 97, endPoint y: 259, distance: 9.2
click at [110, 256] on span "Nhập kho nhận" at bounding box center [125, 257] width 31 height 7
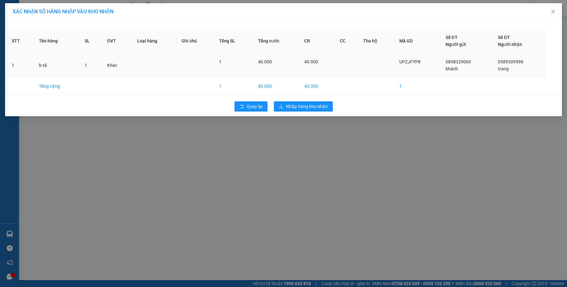
click at [415, 64] on span "UPZJFYP8" at bounding box center [410, 61] width 21 height 5
click at [415, 65] on div "UPZJFYP8" at bounding box center [418, 61] width 36 height 7
copy span "UPZJFYP8"
click at [299, 109] on span "Nhập hàng kho nhận" at bounding box center [307, 106] width 42 height 7
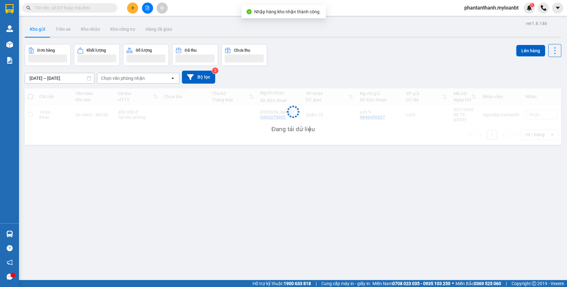
click at [78, 10] on input "text" at bounding box center [72, 7] width 75 height 7
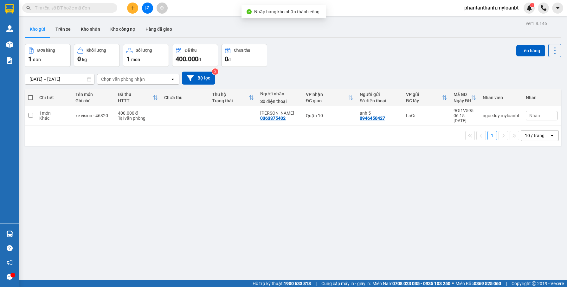
click at [79, 7] on input "text" at bounding box center [72, 7] width 75 height 7
paste input "UPZJFYP8"
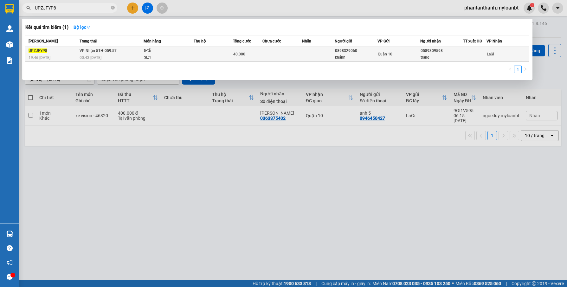
type input "UPZJFYP8"
click at [195, 52] on td at bounding box center [213, 54] width 39 height 15
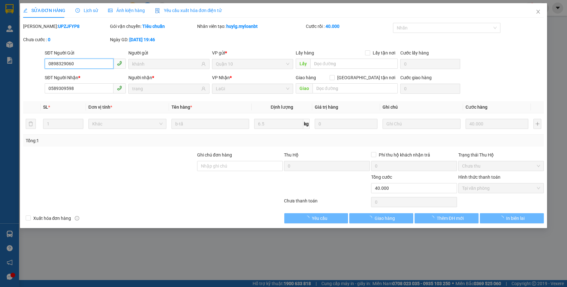
type input "0898329060"
type input "khánh"
type input "0589309598"
type input "trang"
type input "0"
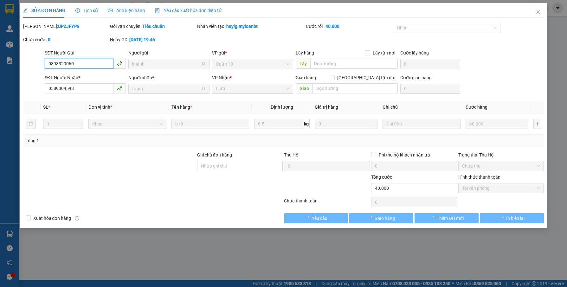
type input "40.000"
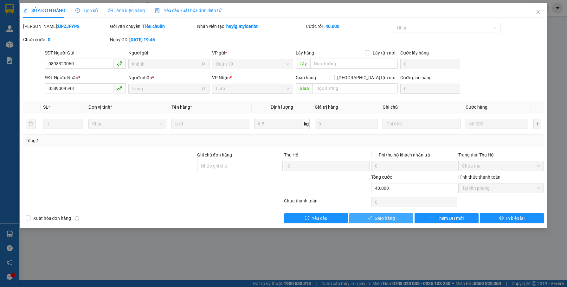
click at [382, 214] on button "Giao hàng" at bounding box center [381, 218] width 64 height 10
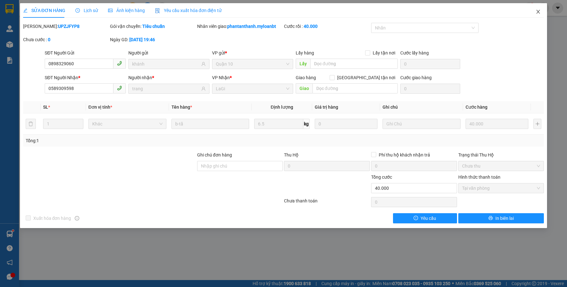
drag, startPoint x: 536, startPoint y: 10, endPoint x: 151, endPoint y: 0, distance: 384.8
click at [536, 10] on span "Close" at bounding box center [539, 12] width 18 height 18
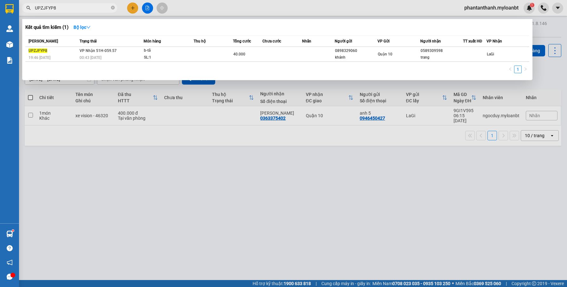
click at [115, 8] on span "UPZJFYP8" at bounding box center [69, 8] width 95 height 10
click at [114, 8] on icon "close-circle" at bounding box center [113, 8] width 4 height 4
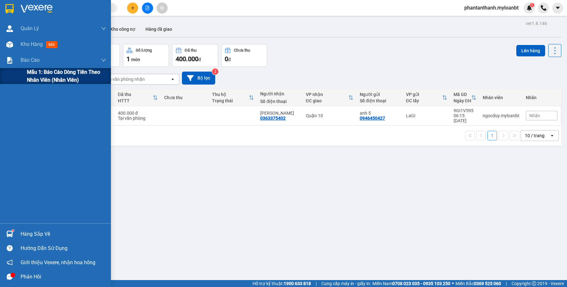
click at [38, 78] on span "Mẫu 1: Báo cáo dòng tiền theo nhân viên (Nhân viên)" at bounding box center [66, 76] width 79 height 16
